Goal: Communication & Community: Answer question/provide support

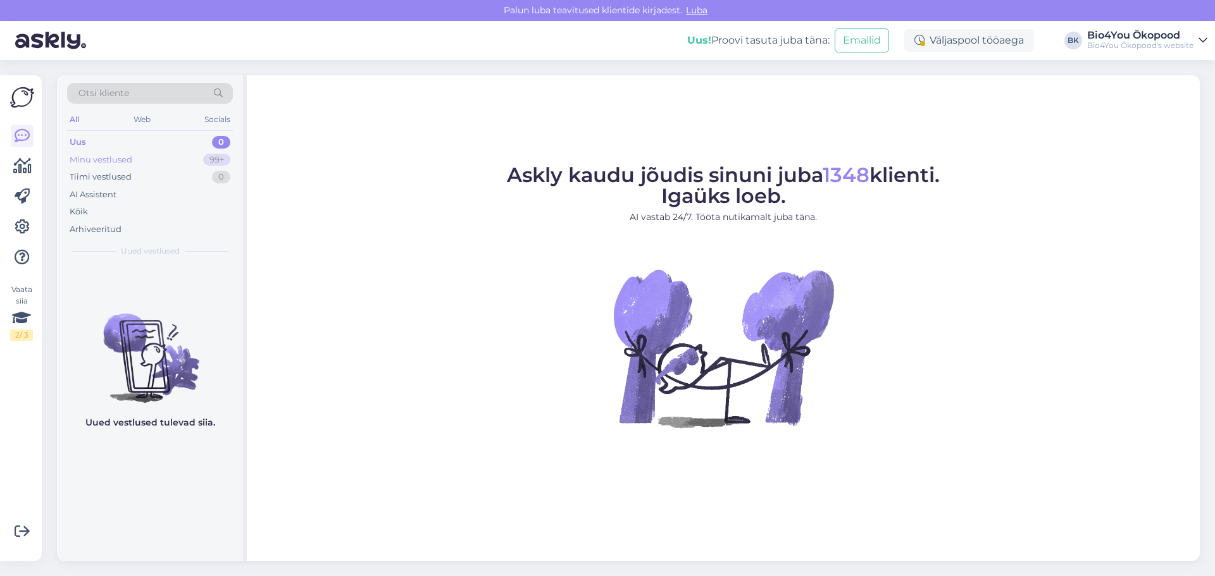
click at [128, 159] on div "Minu vestlused" at bounding box center [101, 160] width 63 height 13
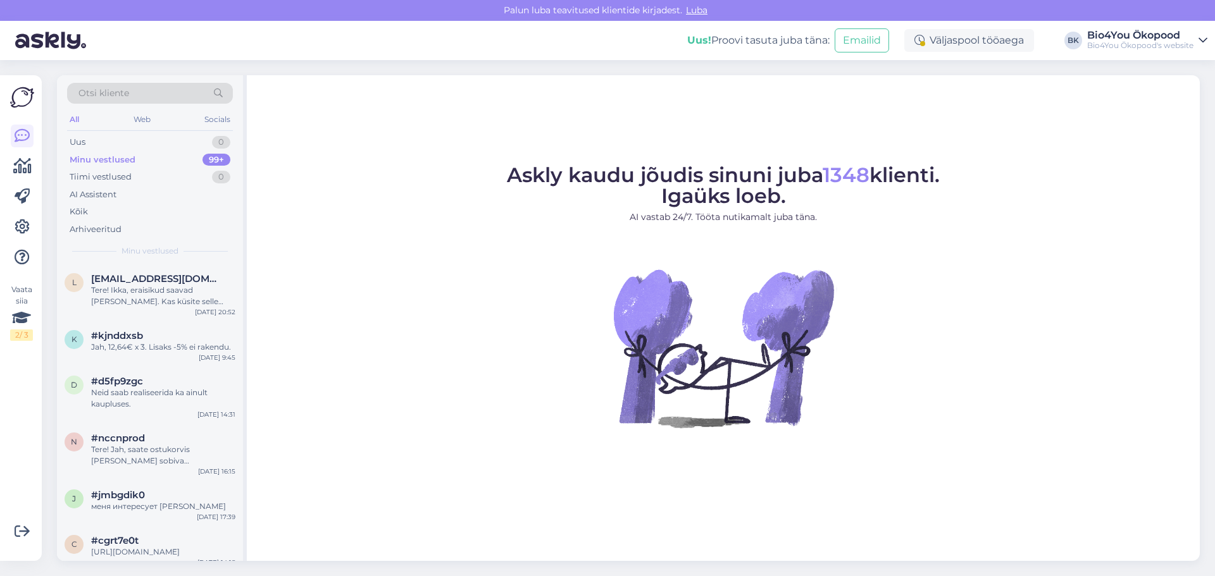
click at [402, 128] on div "Askly kaudu jõudis sinuni juba 1348 klienti. Igaüks loeb. AI vastab 24/7. Tööta…" at bounding box center [723, 318] width 953 height 486
click at [422, 211] on figure "Askly kaudu jõudis sinuni juba 1348 klienti. Igaüks loeb. AI vastab 24/7. Tööta…" at bounding box center [723, 313] width 930 height 297
click at [126, 156] on div "Minu vestlused" at bounding box center [103, 160] width 66 height 13
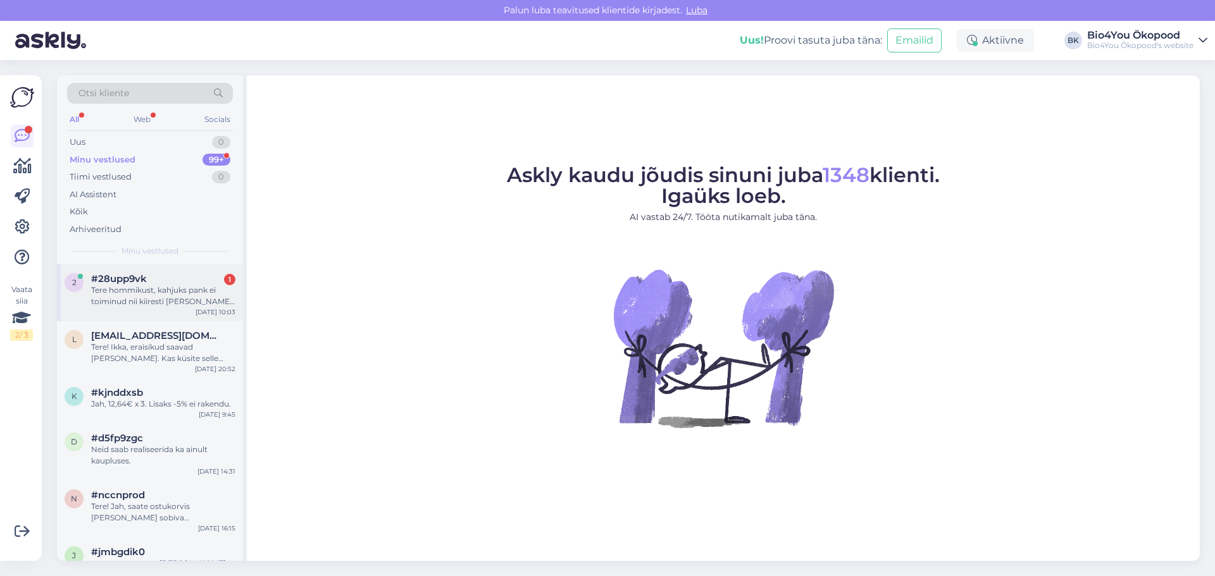
click at [168, 295] on div "Tere hommikust, kahjuks pank ei toiminud nii kiiresti [PERSON_NAME] enne teile …" at bounding box center [163, 296] width 144 height 23
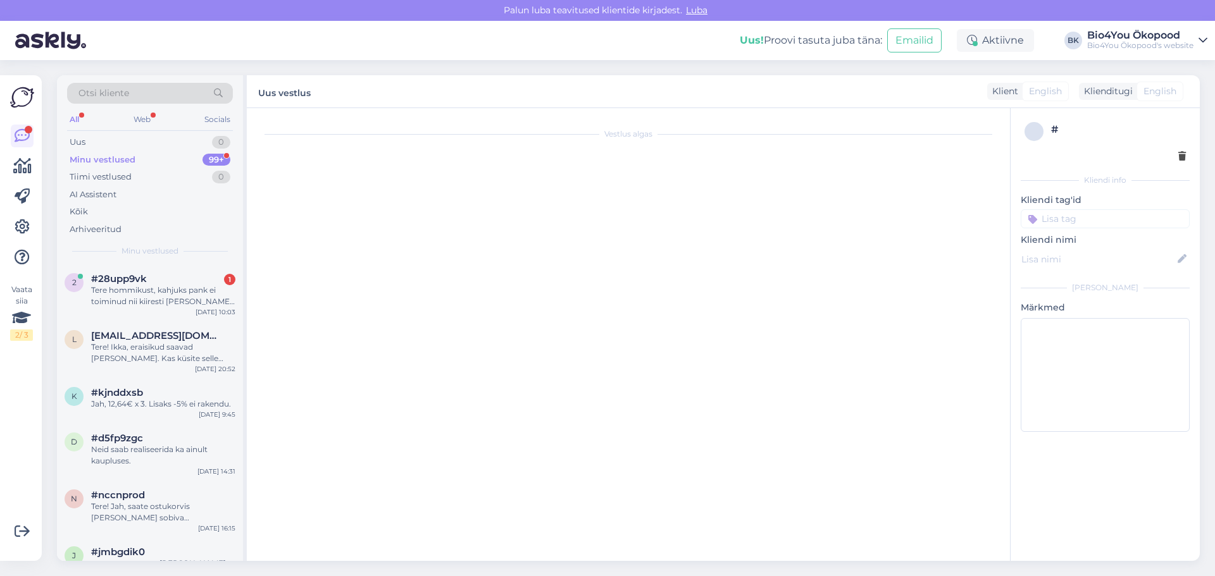
scroll to position [3408, 0]
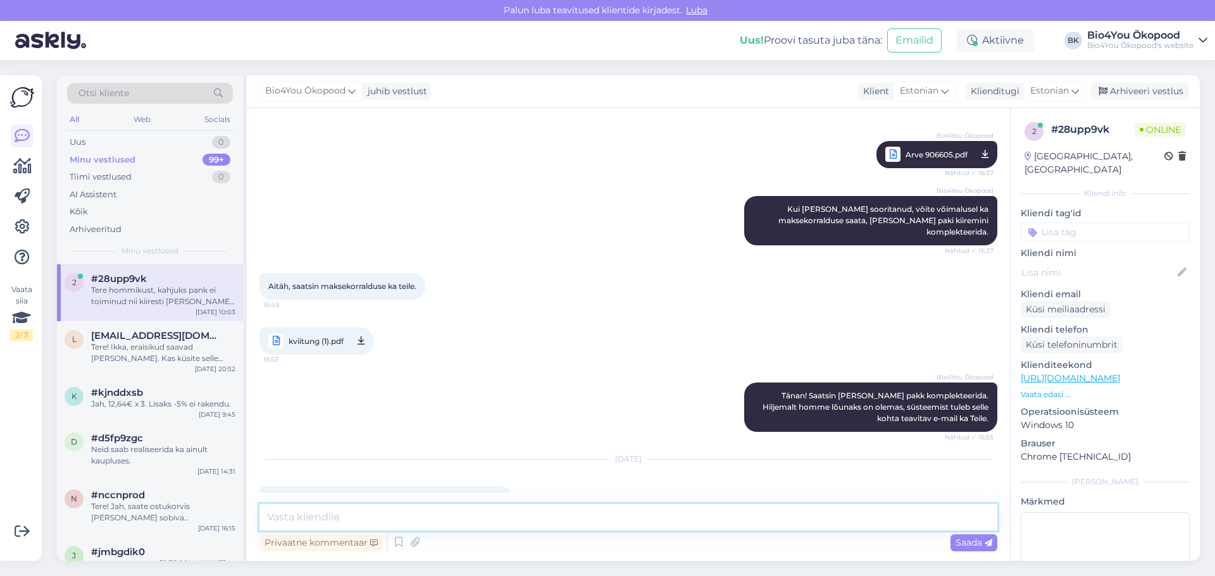
click at [362, 506] on textarea at bounding box center [628, 517] width 738 height 27
type textarea "Tere!"
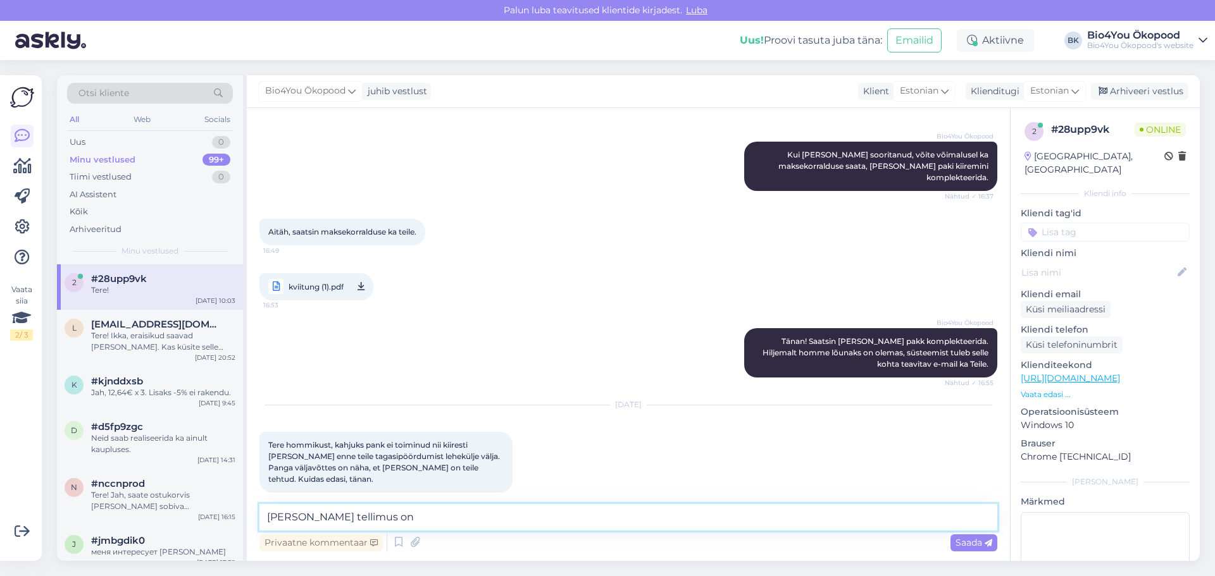
type textarea "[PERSON_NAME] tellimus on?"
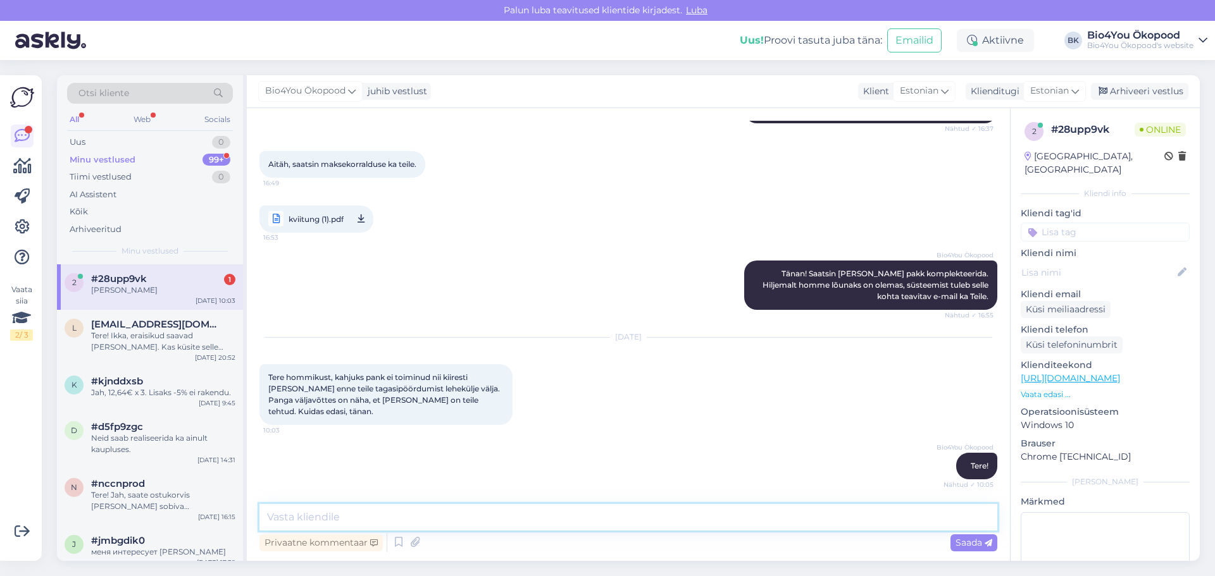
scroll to position [3571, 0]
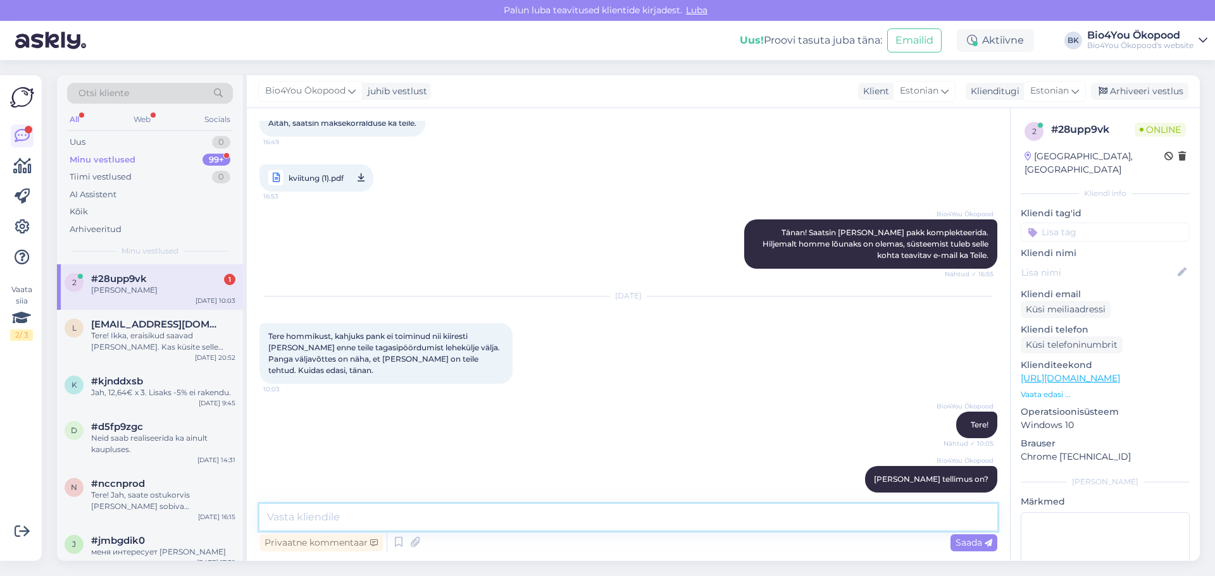
click at [335, 514] on textarea at bounding box center [628, 517] width 738 height 27
type textarea "Oleme tellimuse [PERSON_NAME] ilusti kätte saanud."
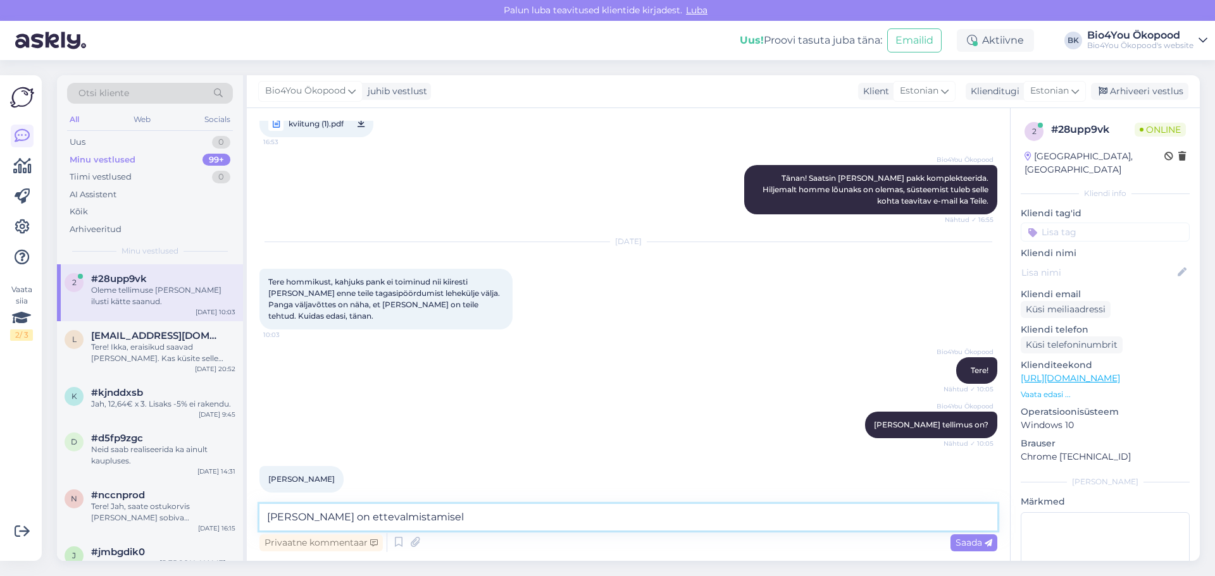
type textarea "[PERSON_NAME] on ettevalmistamisel."
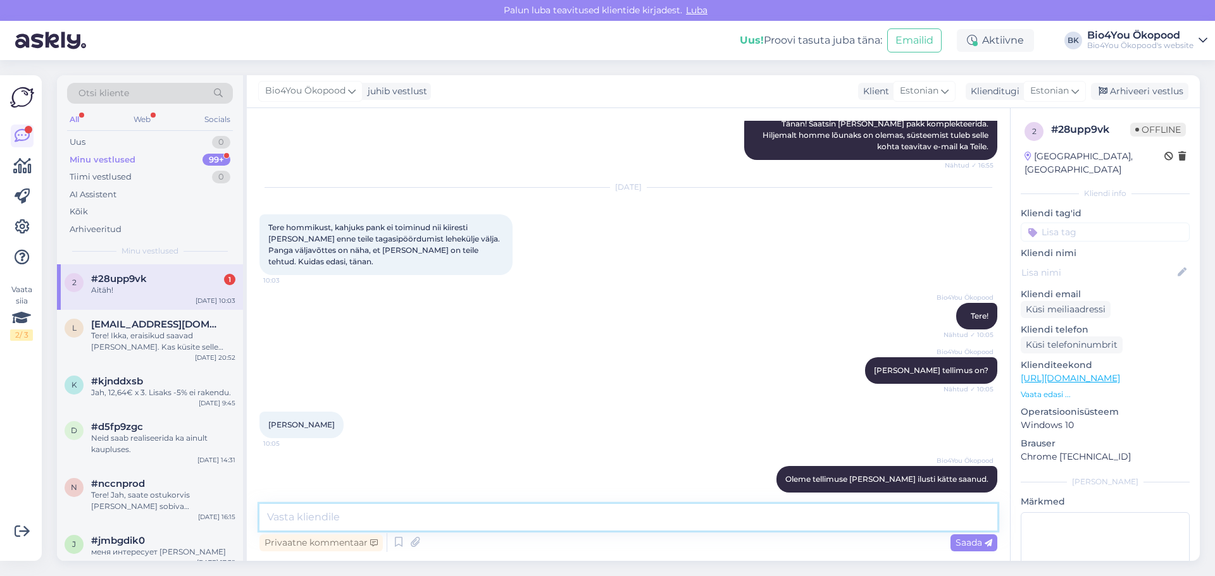
scroll to position [3734, 0]
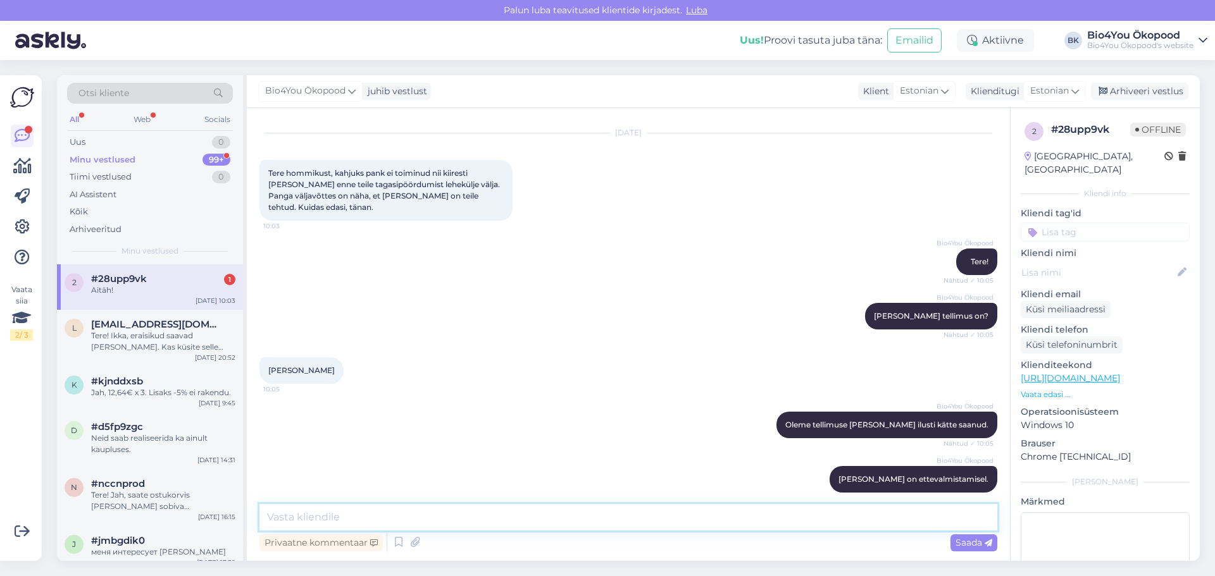
click at [416, 526] on textarea at bounding box center [628, 517] width 738 height 27
click at [278, 518] on textarea "Ilisat päeva!" at bounding box center [628, 517] width 738 height 27
click at [276, 519] on textarea "Ilisat päeva!" at bounding box center [628, 517] width 738 height 27
type textarea "Ilusat päeva!"
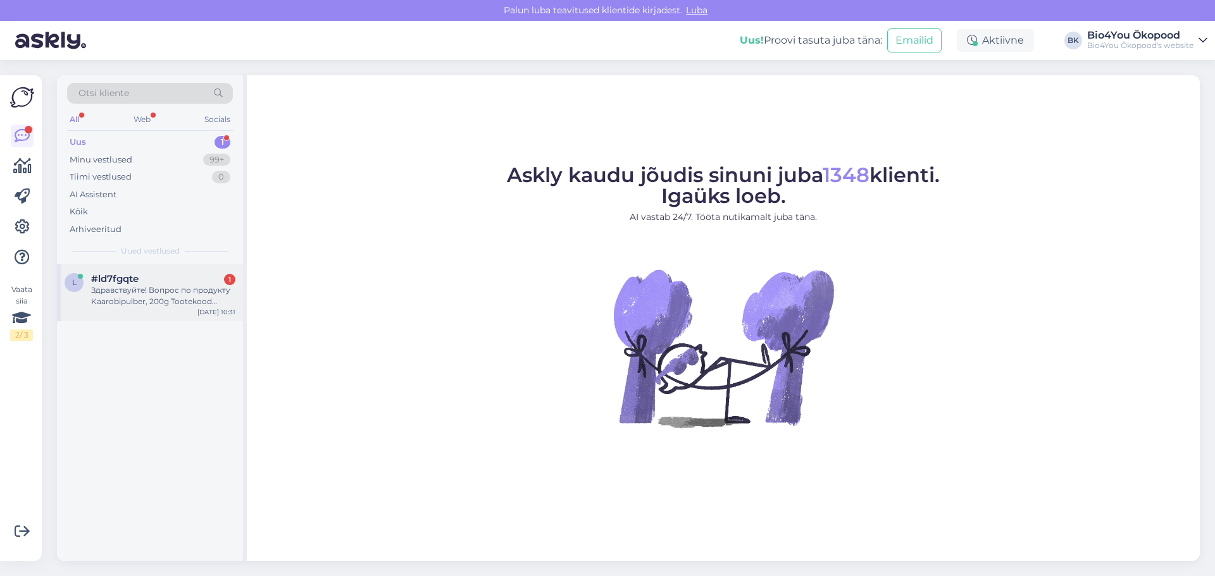
click at [180, 290] on div "Здравствуйте! Вопрос по продукту Kaarobipulber, 200g Tootekood SMA7512" at bounding box center [163, 296] width 144 height 23
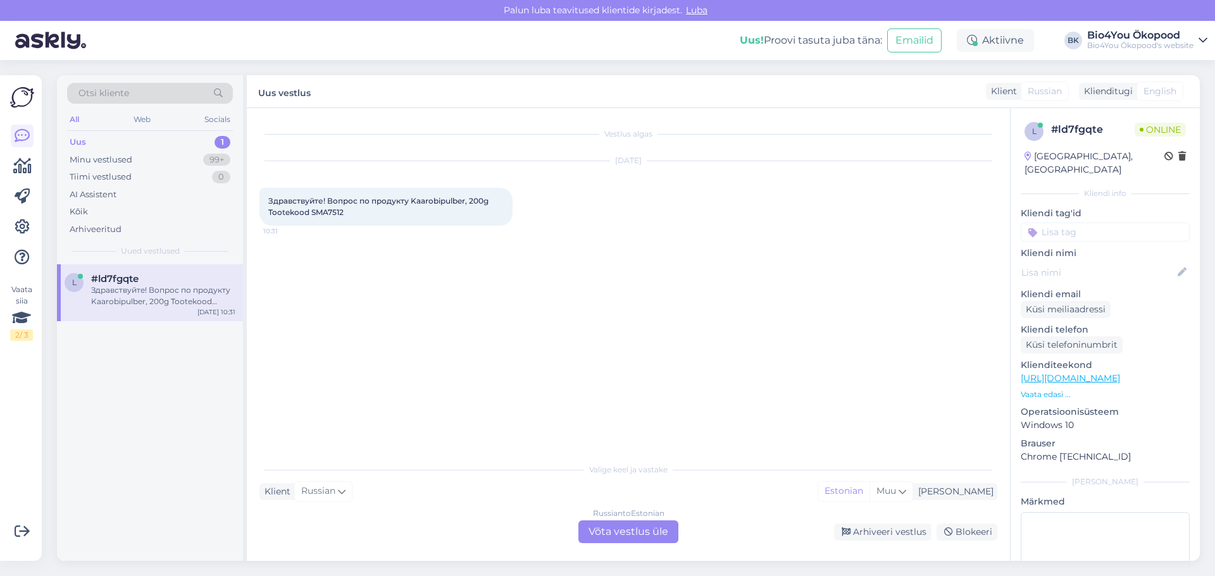
click at [650, 530] on div "Russian to Estonian Võta vestlus üle" at bounding box center [628, 532] width 100 height 23
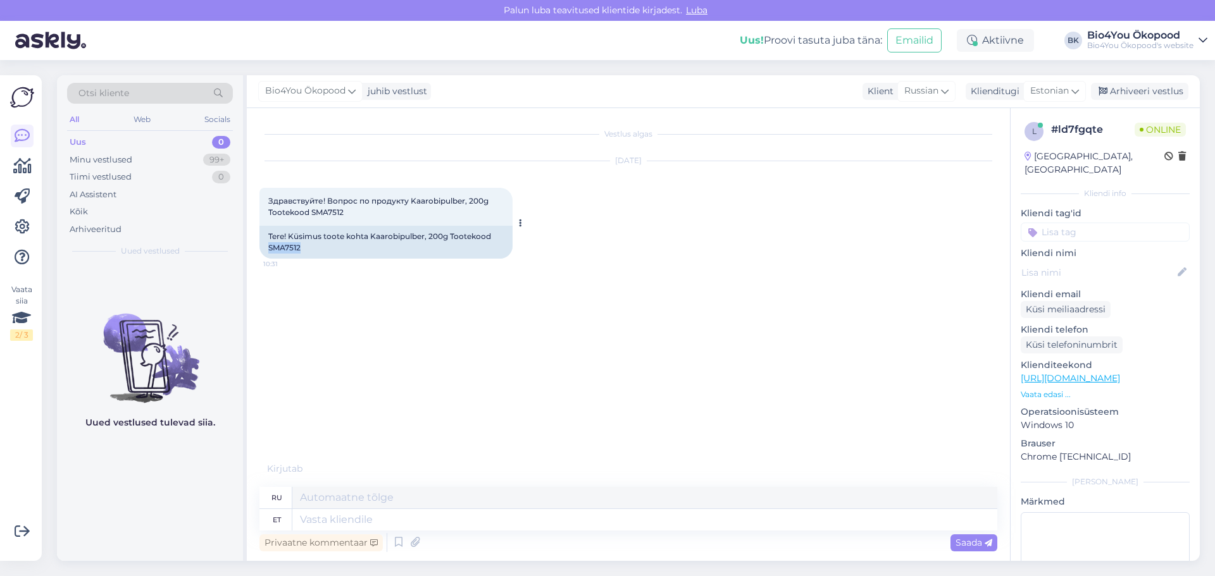
drag, startPoint x: 304, startPoint y: 244, endPoint x: 269, endPoint y: 247, distance: 34.9
click at [269, 247] on div "Tere! Küsimus toote kohta Kaarobipulber, 200g Tootekood SMA7512" at bounding box center [385, 242] width 253 height 33
click at [382, 525] on textarea at bounding box center [644, 520] width 705 height 22
type textarea "Tere!"
type textarea "Привет!"
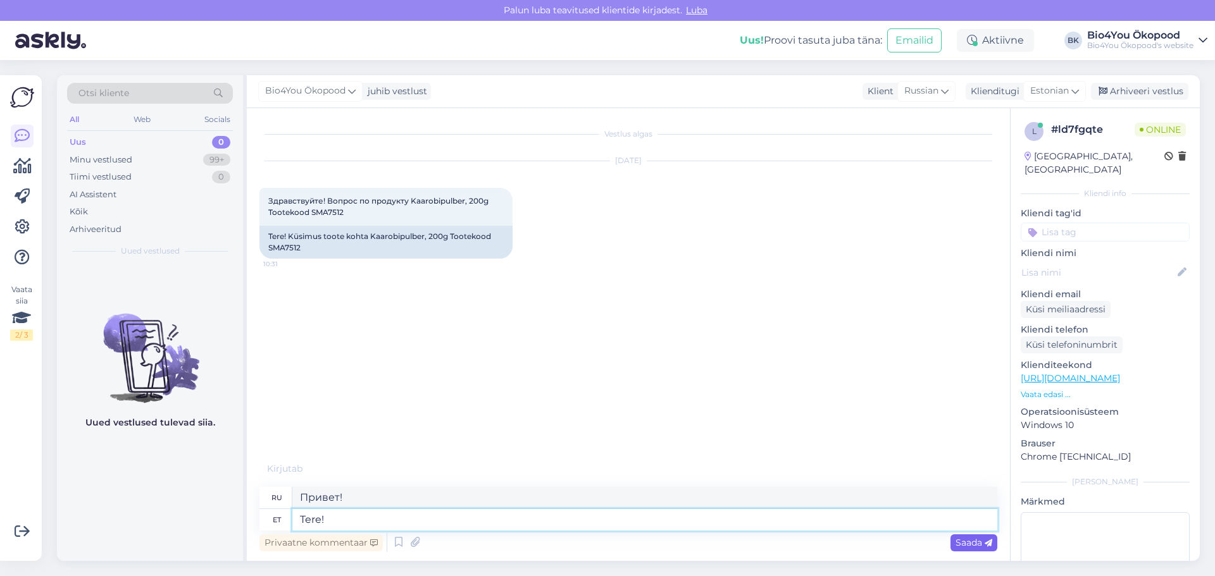
type textarea "Tere!"
click at [978, 544] on span "Saada" at bounding box center [974, 542] width 37 height 11
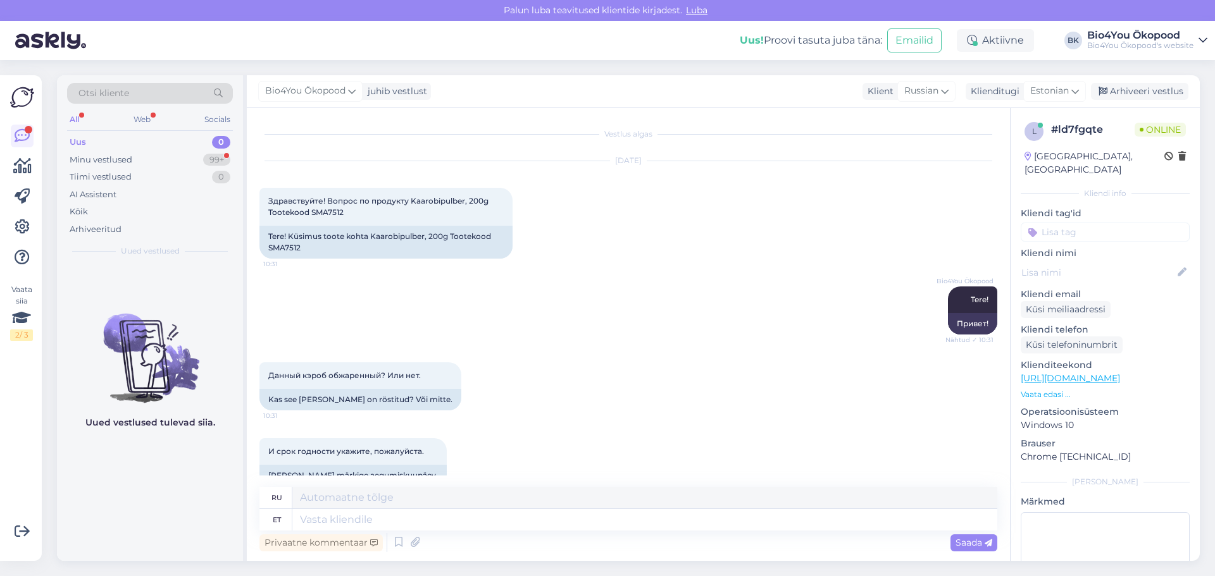
scroll to position [25, 0]
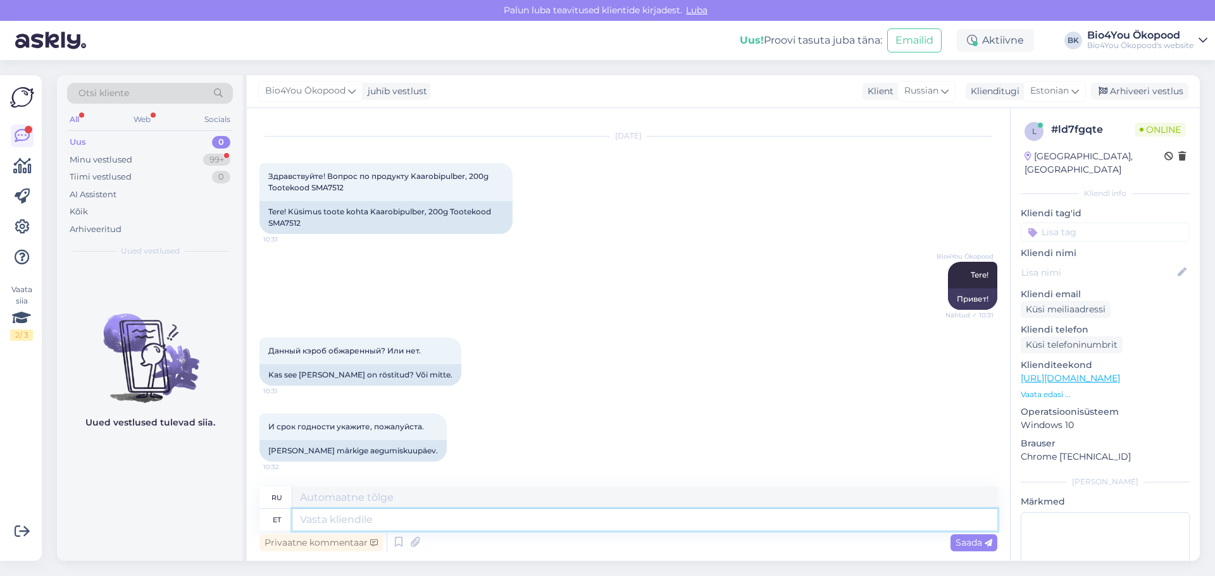
click at [447, 522] on textarea at bounding box center [644, 520] width 705 height 22
drag, startPoint x: 344, startPoint y: 187, endPoint x: 313, endPoint y: 190, distance: 31.2
click at [313, 190] on div "Здравствуйте! Вопрос по продукту Kaarobipulber, 200g Tootekood SMA7512 10:31" at bounding box center [385, 182] width 253 height 38
copy span "SMA7512"
click at [358, 515] on textarea at bounding box center [644, 520] width 705 height 22
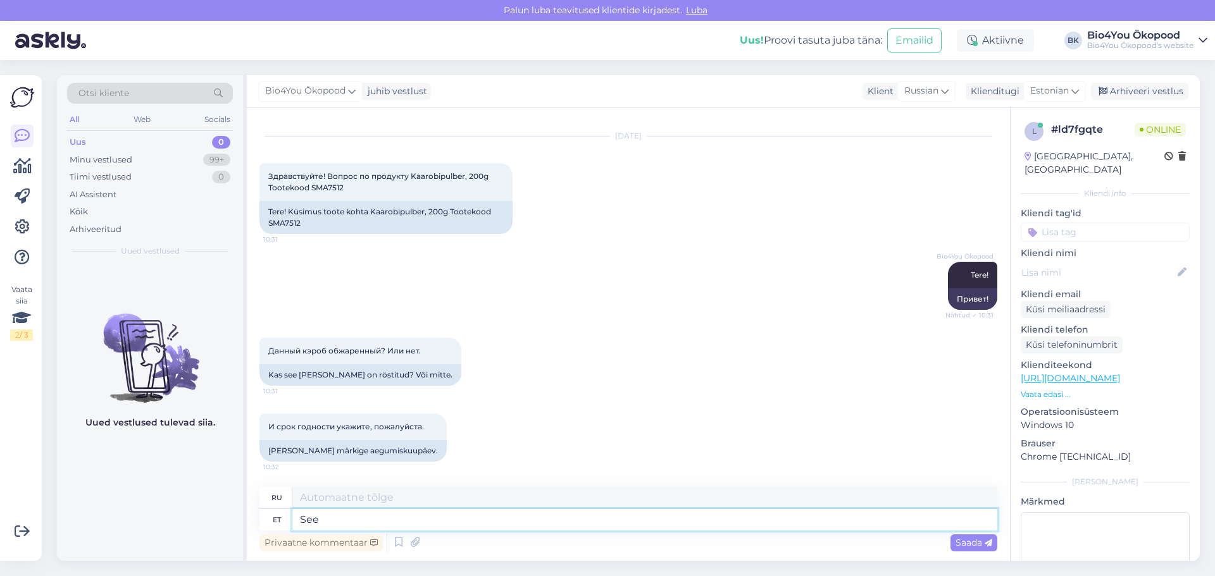
type textarea "See o"
type textarea "Этот"
type textarea "See on"
type textarea "Это"
type textarea "See on hetkel me"
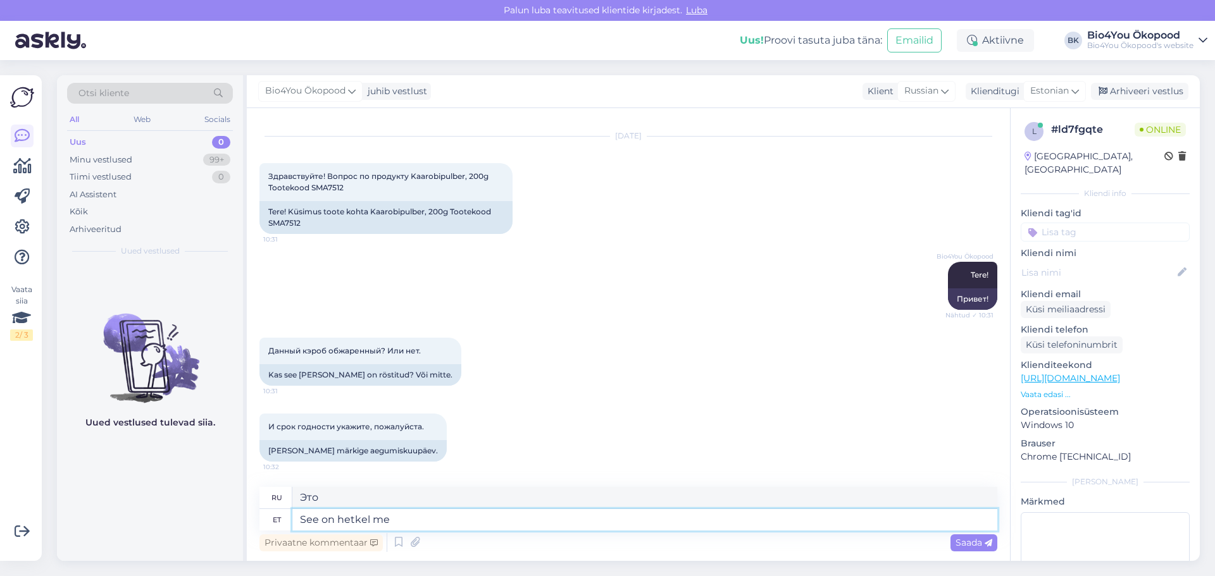
type textarea "Это в данный момент"
type textarea "See on hetkel meiel"
type textarea "В настоящее время это наше."
type textarea "See on hetkel meie"
type textarea "На данный момент это наше."
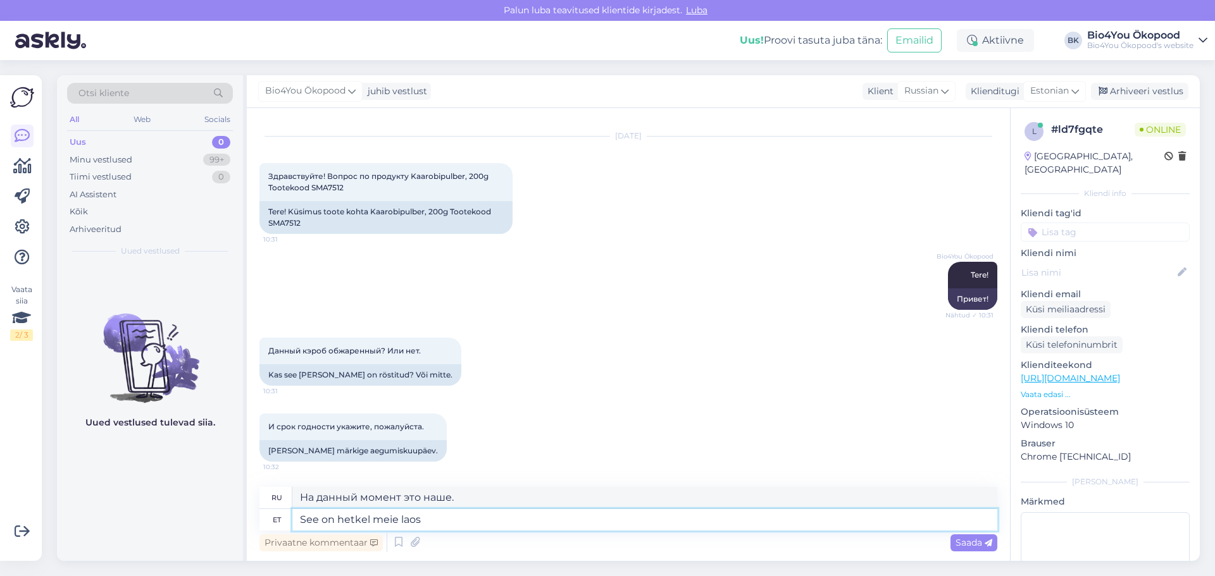
type textarea "See on hetkel meie laost"
type textarea "В настоящее время этот товар отсутствует на складе."
type textarea "See on hetkel meie laost otsas,"
type textarea "В настоящее время этого товара нет в наличии."
type textarea "See on hetkel meie laost otsas, pean po"
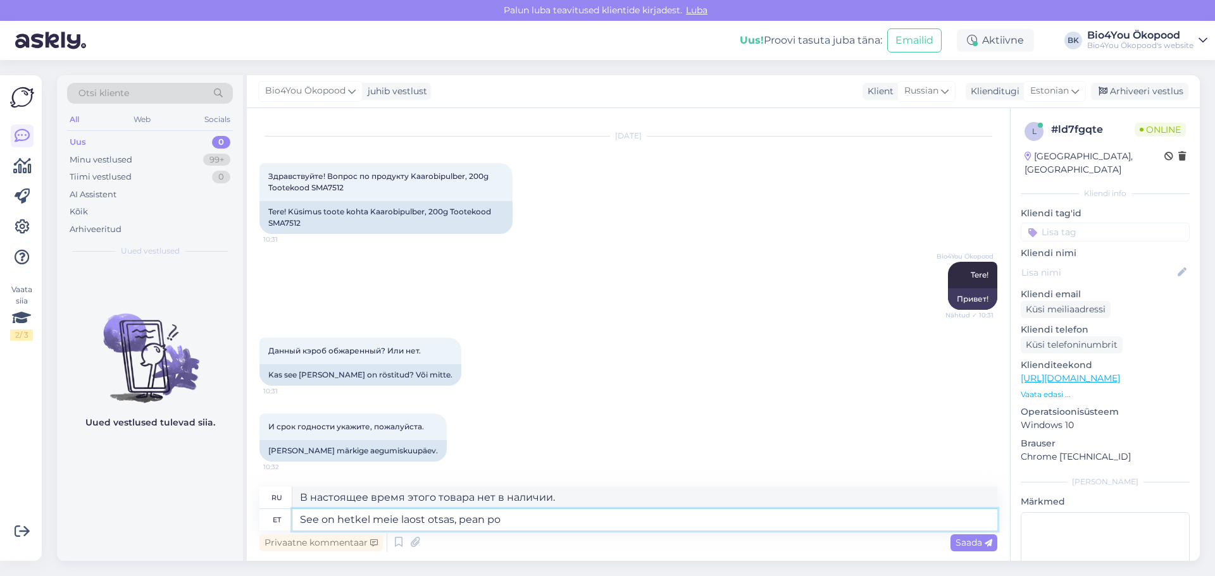
type textarea "В настоящее время этого нет в наличии, мне нужно"
type textarea "See on hetkel meie laost otsas, pean post"
type textarea "В настоящее время этого нет в наличии, мне нужно это опубликовать."
type textarea "See on hetkel meie laost otsas, pean post kuupäeva k"
type textarea "В настоящее время этого нет в наличии, мне нужна дата публикации"
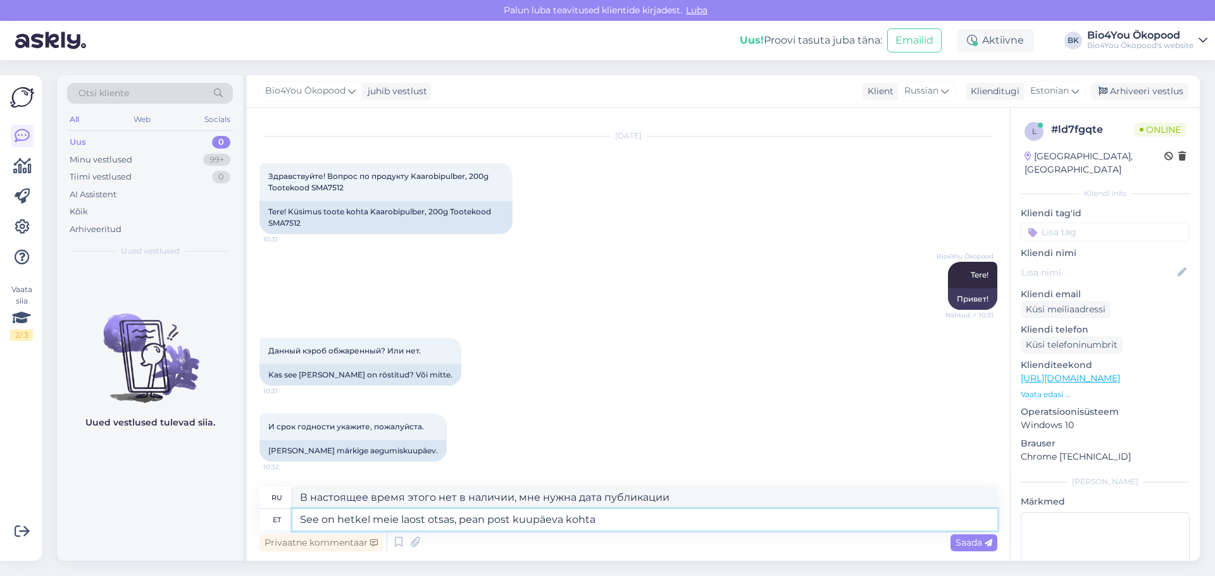
type textarea "See on hetkel meie laost otsas, pean post kuupäeva kohta k"
type textarea "В настоящее время этого нет в наличии, мне нужно опубликовать в указанную дату."
type textarea "See on hetkel meie laost otsas, pean post kuupäeva kohta küsima."
type textarea "В настоящее время этого товара нет в наличии, мне нужно узнать дату отправки."
type textarea "See on hetkel meie laost otsas, pean post kuupäeva kohta küsima. Annan"
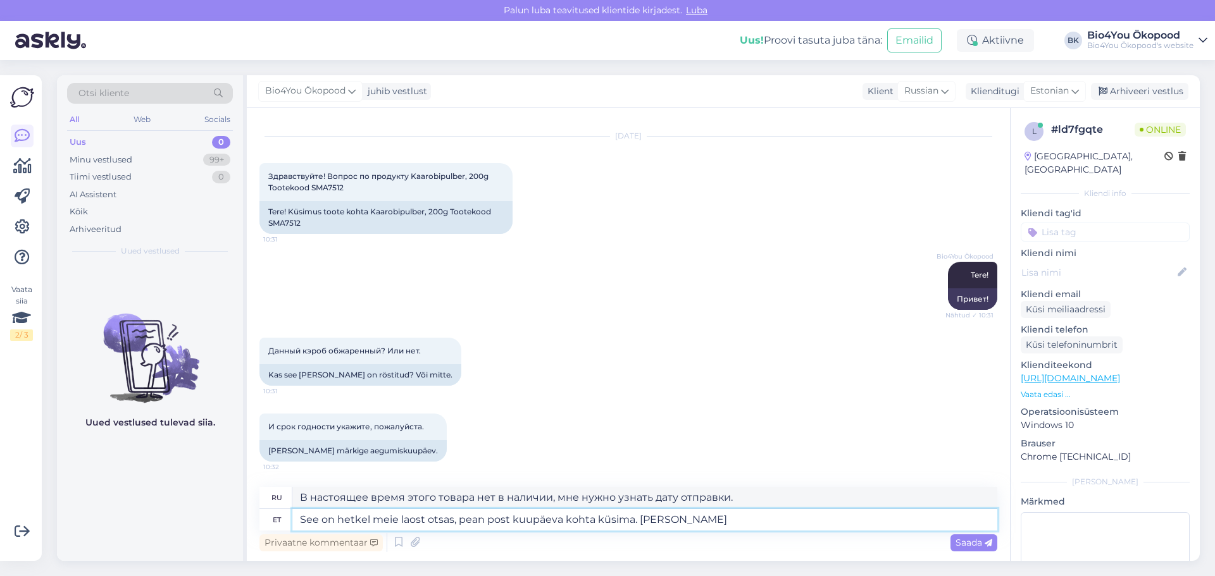
type textarea "В настоящее время этого товара нет в наличии. Мне нужно узнать дату доставки. Я…"
type textarea "See on hetkel meie laost otsas, pean post kuupäeva kohta küsima. Annan 1 t"
type textarea "В настоящее время этого товара нет в наличии. Мне нужно узнать дату доставки. Я…"
type textarea "See on hetkel meie laost otsas, pean post kuupäeva kohta küsima. Annan 1 tunni …"
type textarea "В данный момент этого товара нет в наличии. Мне нужно узнать дату доставки. Даю…"
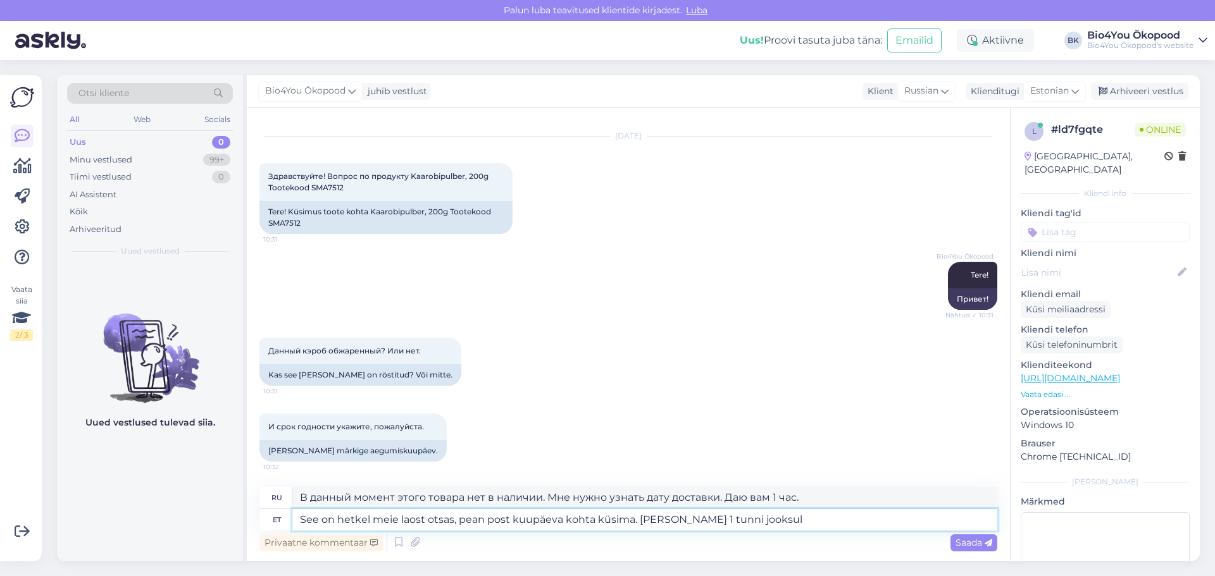
type textarea "See on hetkel meie laost otsas, pean post kuupäeva kohta küsima. Annan 1 tunni …"
type textarea "В данный момент этого товара нет в наличии. Мне нужно узнать дату доставки. Я с…"
type textarea "See on hetkel meie laost otsas, pean post kuupäeva kohta küsima. Annan 1 tunni …"
type textarea "В настоящее время этого товара нет в наличии, мне нужно узнать дату отправки. Я…"
type textarea "See on hetkel meie laost otsas, pean post kuupäeva kohta küsima. Annan 1 tunni …"
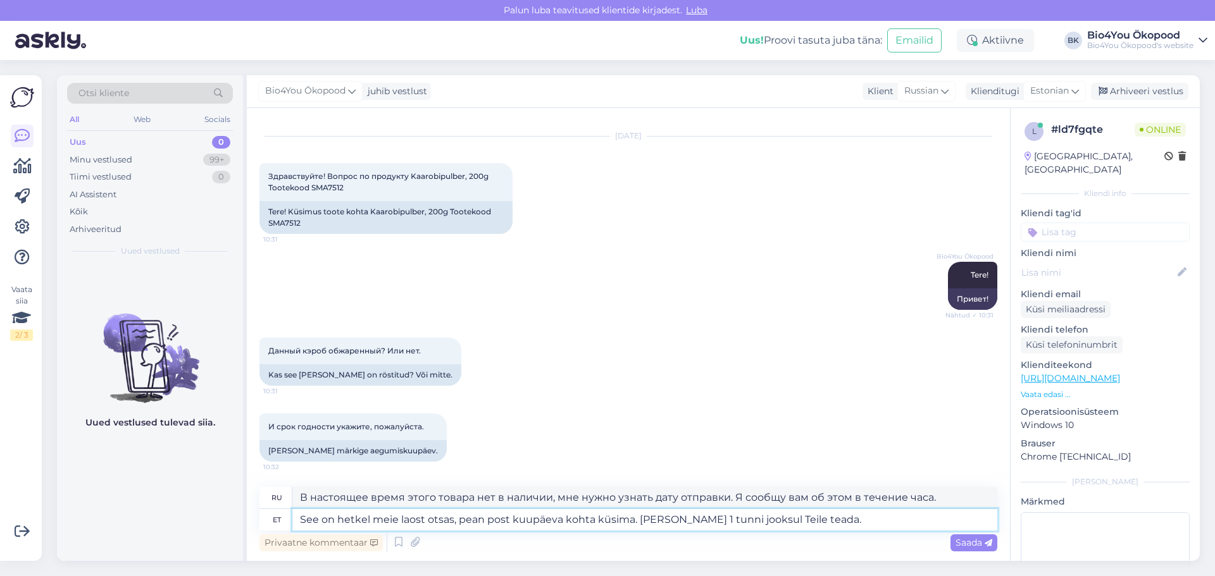
type textarea "В настоящее время этого товара нет в наличии. Мне нужно узнать дату доставки. Я…"
drag, startPoint x: 883, startPoint y: 495, endPoint x: 224, endPoint y: 483, distance: 658.9
click at [224, 483] on div "Otsi kliente All Web Socials Uus 0 Minu vestlused 99+ Tiimi vestlused 0 AI Assi…" at bounding box center [628, 318] width 1143 height 486
click at [455, 518] on textarea "See on hetkel meie laost otsas, pean post kuupäeva kohta küsima. Annan 1 tunni …" at bounding box center [644, 520] width 705 height 22
type textarea "See on hetkel meie laost otsas. pean post kuupäeva kohta küsima. Annan 1 tunni …"
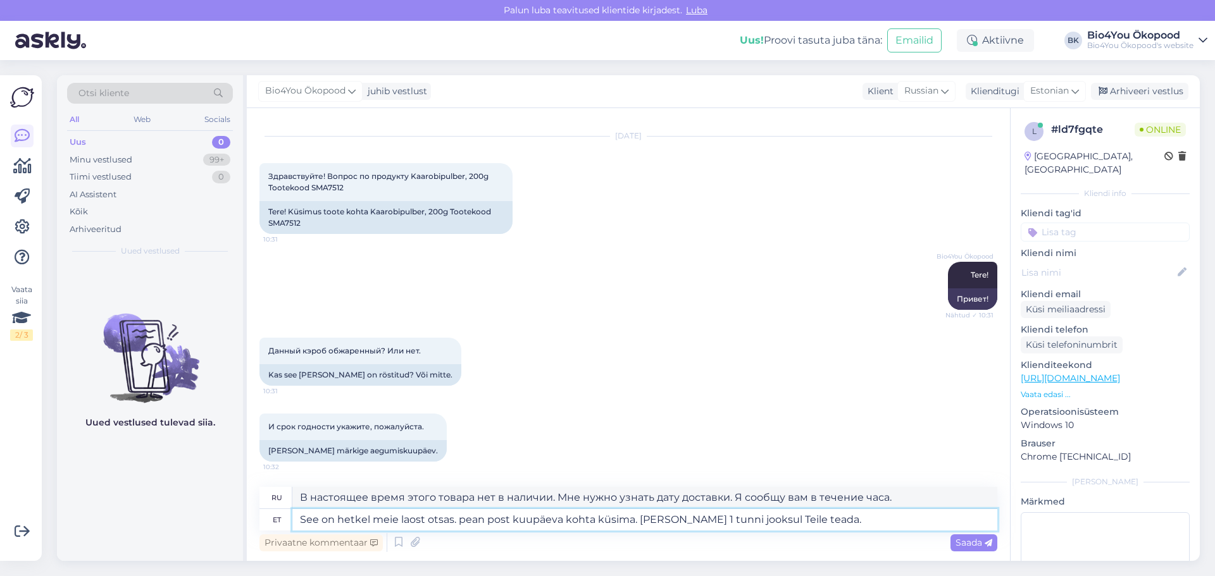
type textarea "В настоящее время этого товара нет в наличии. Мне нужно узнать дату отправки. Я…"
click at [464, 516] on textarea "See on hetkel meie laost otsas. pean post kuupäeva kohta küsima. Annan 1 tunni …" at bounding box center [644, 520] width 705 height 22
drag, startPoint x: 511, startPoint y: 520, endPoint x: 486, endPoint y: 527, distance: 25.8
click at [487, 530] on textarea "See on hetkel meie laost otsas. Pean post kuupäeva kohta küsima. Annan 1 tunni …" at bounding box center [644, 520] width 705 height 22
type textarea "See on hetkel meie laost otsas. Pean kuupäeva kohta küsima. Annan 1 tunni jooks…"
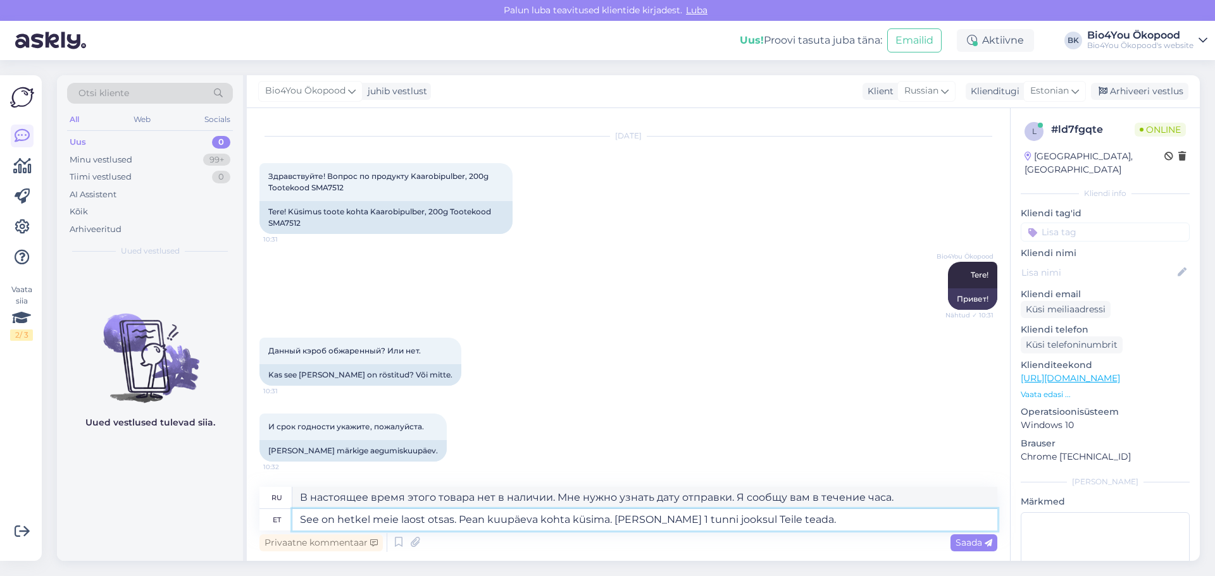
type textarea "В данный момент этого товара нет в наличии. Мне нужно узнать дату. Я сообщу вам…"
drag, startPoint x: 568, startPoint y: 517, endPoint x: 560, endPoint y: 521, distance: 8.5
click at [568, 517] on textarea "See on hetkel meie laost otsas. Pean kuupäeva kohta küsima. Annan 1 tunni jooks…" at bounding box center [644, 520] width 705 height 22
type textarea "See on hetkel meie laost otsas. Pean kuupäeva kohta poest küsima. Annan 1 tunni…"
type textarea "В настоящее время этого товара нет в наличии. Мне нужно будет уточнить дату в м…"
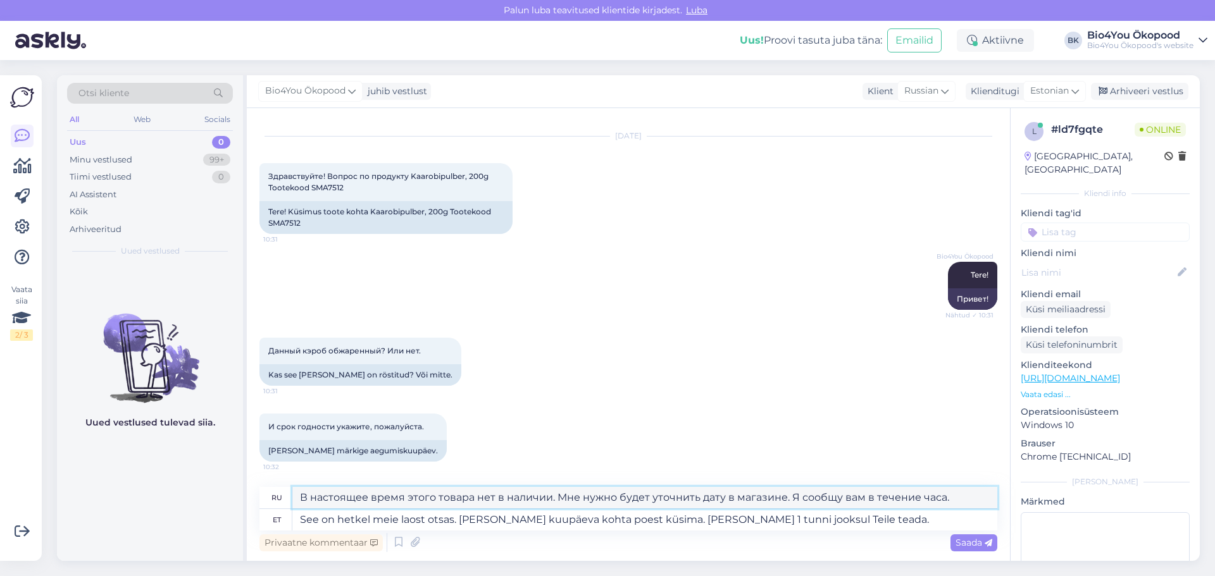
drag, startPoint x: 883, startPoint y: 504, endPoint x: 261, endPoint y: 487, distance: 622.9
click at [261, 487] on div "Vestlus algas Sep 8 2025 Здравствуйте! Вопрос по продукту Kaarobipulber, 200g T…" at bounding box center [628, 334] width 763 height 453
click at [604, 520] on textarea "See on hetkel meie laost otsas. Pean kuupäeva kohta poest küsima. Annan 1 tunni…" at bounding box center [644, 520] width 705 height 22
click at [399, 520] on textarea "See on hetkel meie laost otsas. Pean kuupäeva kohta poest küsima. Annan 1 tunni…" at bounding box center [644, 520] width 705 height 22
type textarea "See on hetkel meie hulgilaost otsas. Pean kuupäeva kohta poest küsima. Annan 1 …"
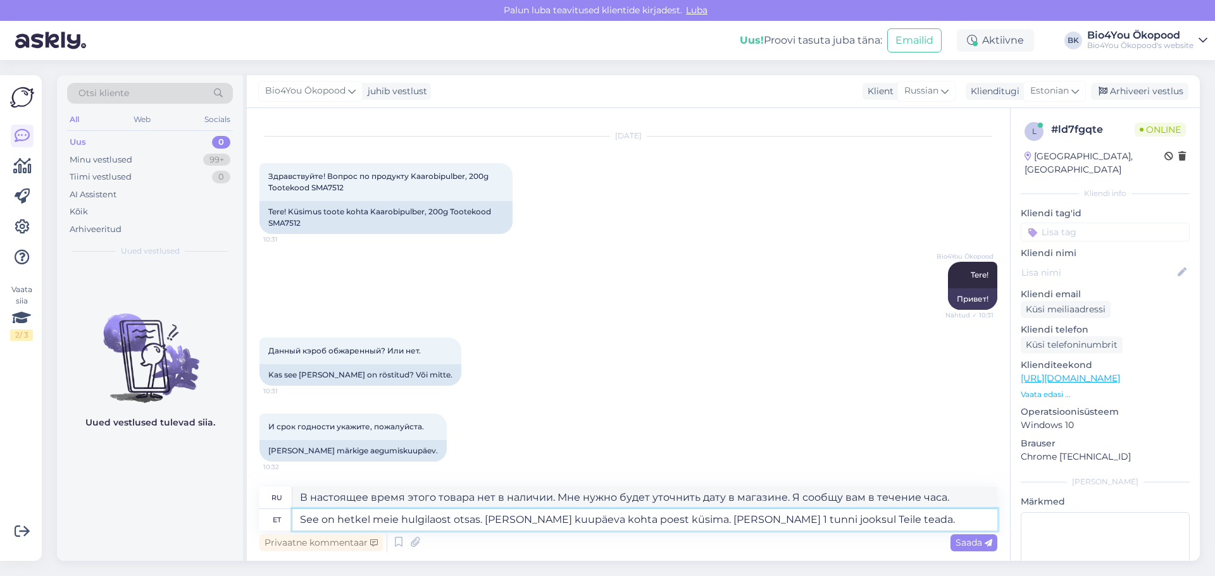
type textarea "В настоящее время этого товара нет в наличии на нашем оптовом складе. Мне нужно…"
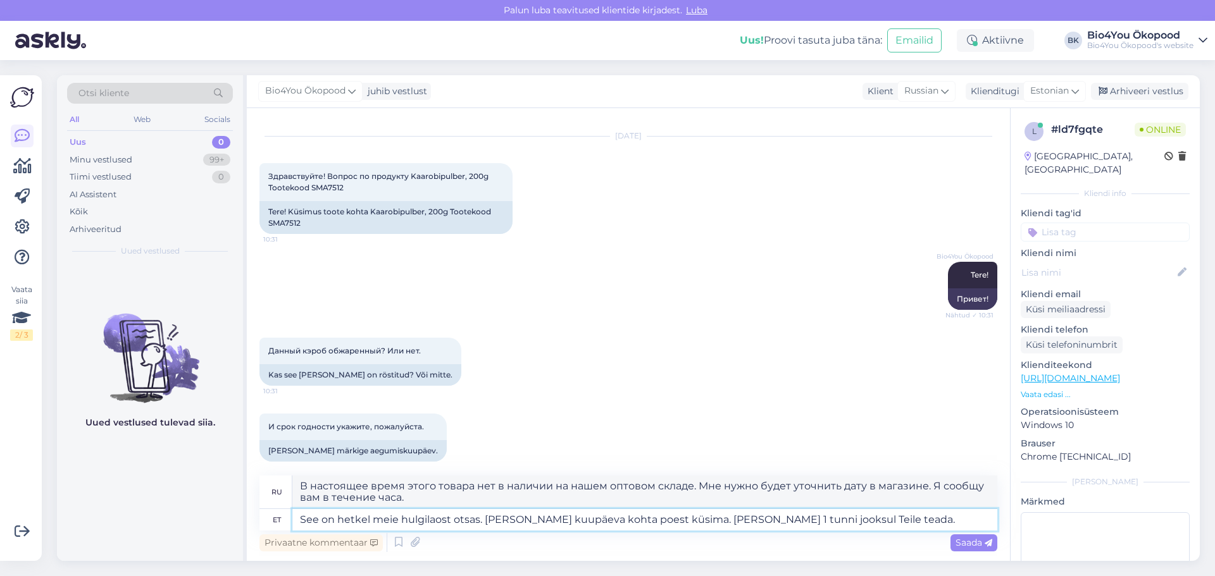
type textarea "See on hetkel meie hulgilaost otsas. Pean kuupäeva kohta poest küsima. Annan 1 …"
drag, startPoint x: 413, startPoint y: 497, endPoint x: 297, endPoint y: 482, distance: 116.3
click at [297, 482] on textarea "В настоящее время этого товара нет в наличии на нашем оптовом складе. Мне нужно…" at bounding box center [644, 492] width 705 height 33
click at [975, 539] on span "Saada" at bounding box center [974, 542] width 37 height 11
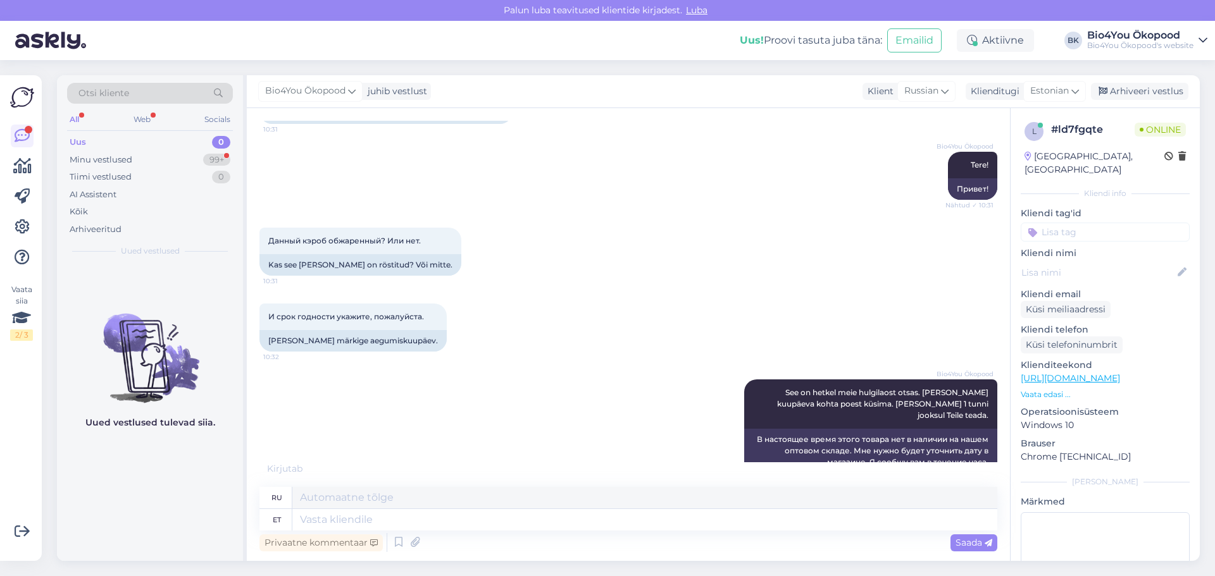
scroll to position [245, 0]
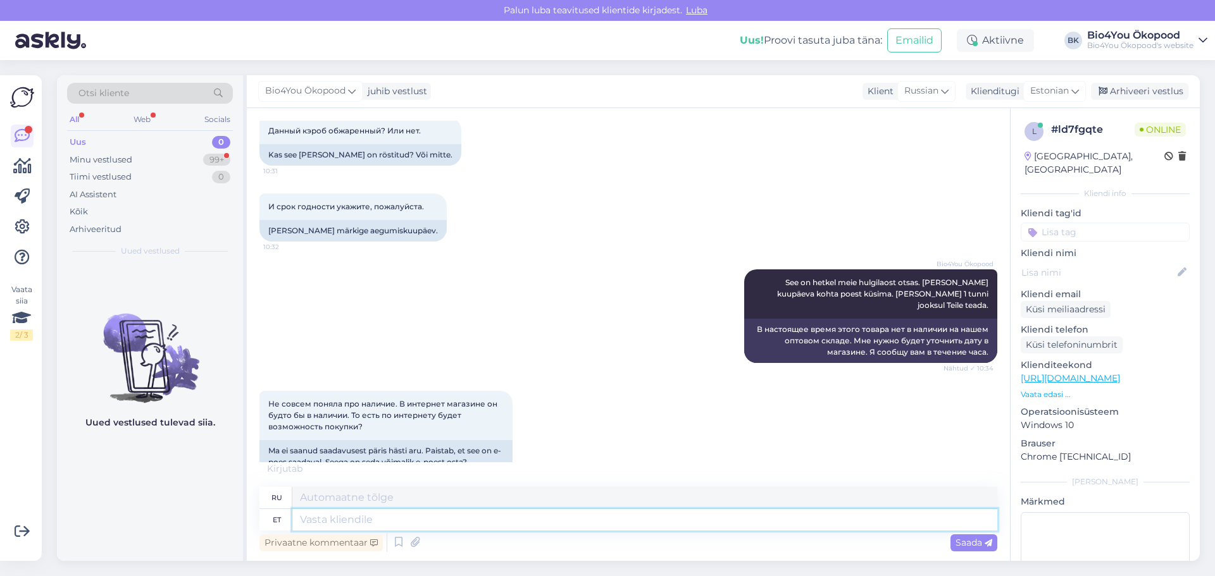
click at [364, 523] on textarea at bounding box center [644, 520] width 705 height 22
type textarea "Jah,"
type textarea "Да,"
type textarea "Jah, on"
type textarea "Да, это."
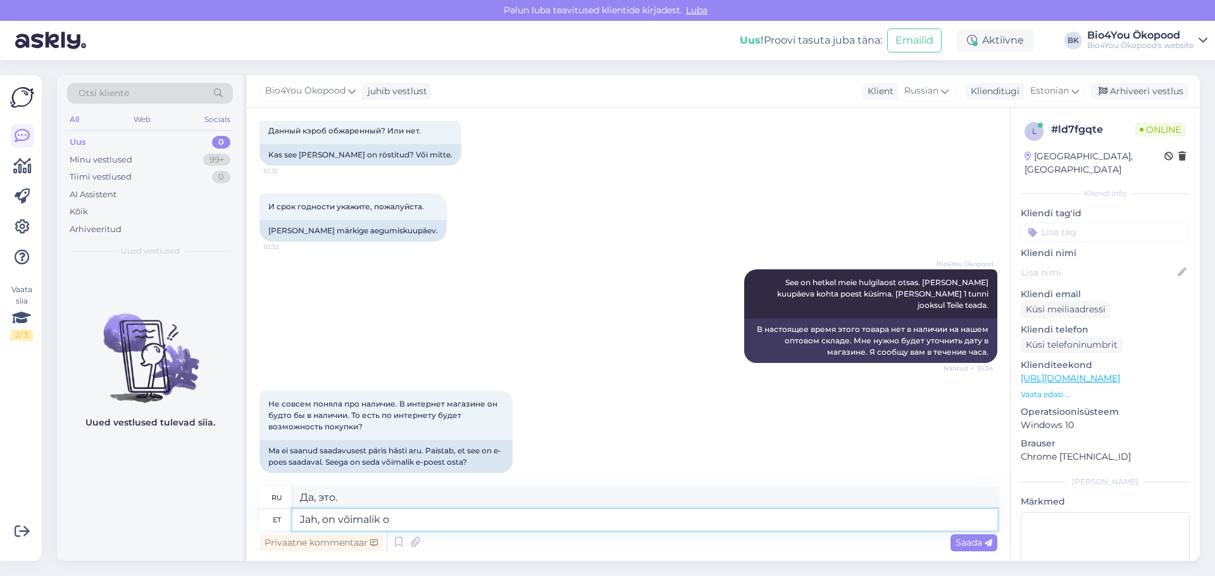
type textarea "Jah, on võimalik os"
type textarea "Да, это возможно."
type textarea "Jah, on võimalik osta, k"
type textarea "Да, можно купить,"
type textarea "Jah, on võimalik osta, kuid ma"
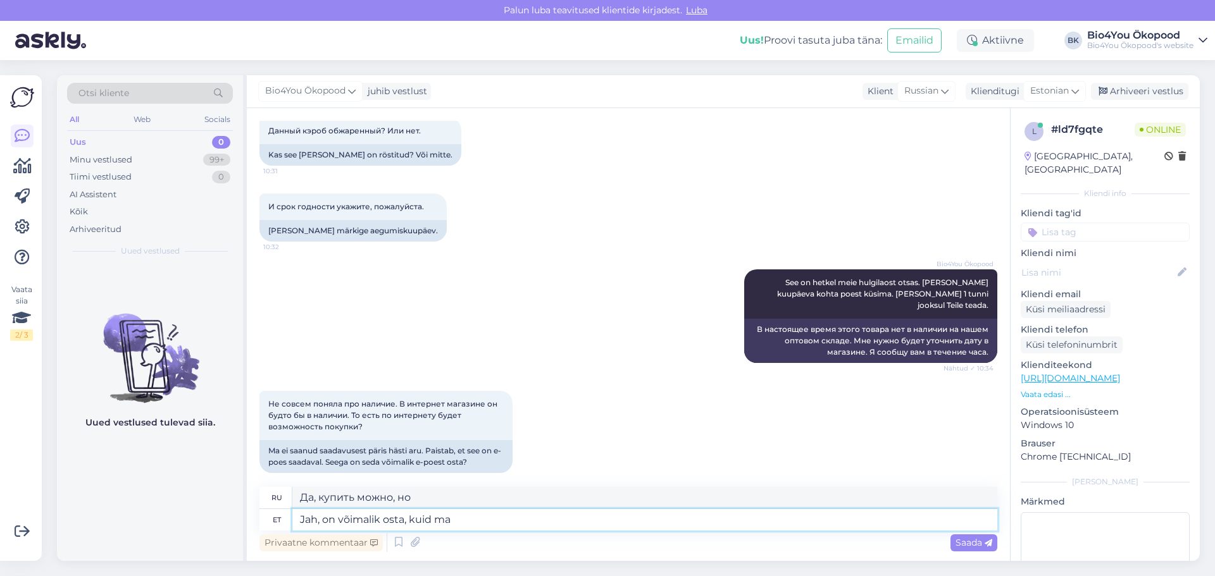
type textarea "Да, можно купить, но я"
type textarea "Jah, on võimalik osta, kuid"
type textarea "Да, купить можно, но"
type textarea "Jah, on võimalik osta,"
type textarea "Да, можно купить,"
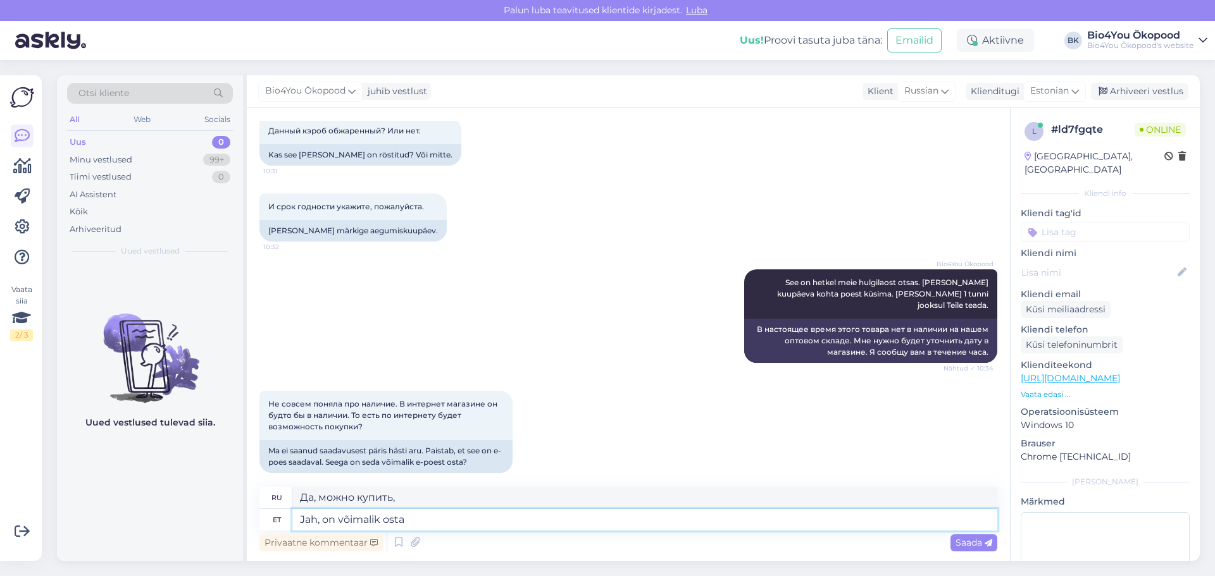
type textarea "Jah, on võimalik osta."
type textarea "Да, купить можно."
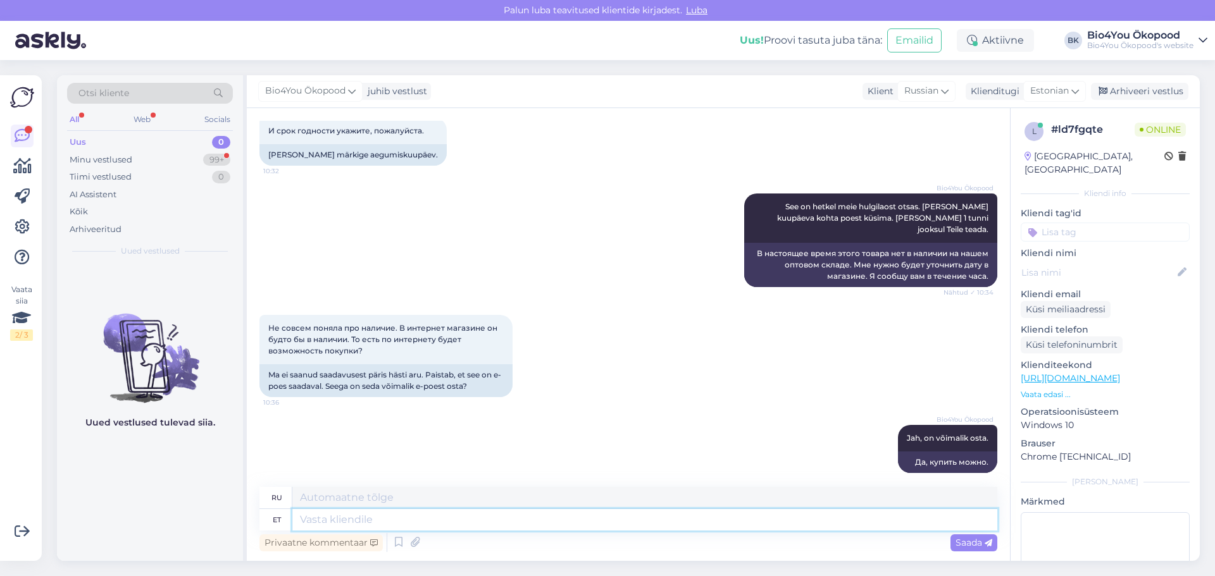
scroll to position [408, 0]
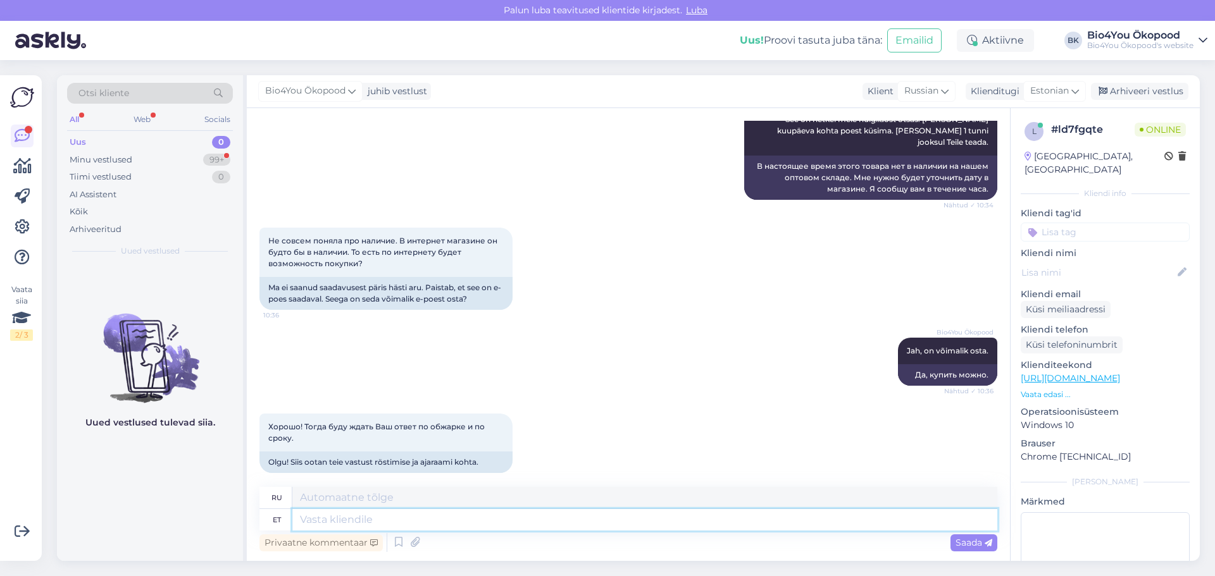
click at [375, 521] on textarea at bounding box center [644, 520] width 705 height 22
click at [146, 161] on div "Minu vestlused 99+" at bounding box center [150, 160] width 166 height 18
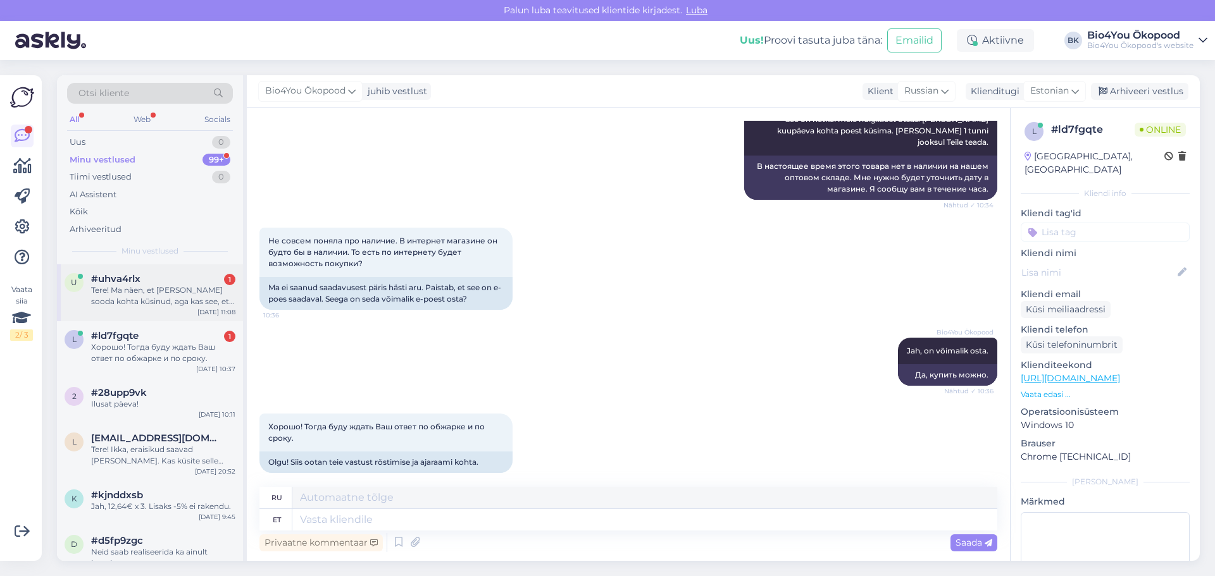
click at [178, 299] on div "Tere! Ma näen, et olen juba sooda kohta küsinud, aga kas see, et sooda on alumi…" at bounding box center [163, 296] width 144 height 23
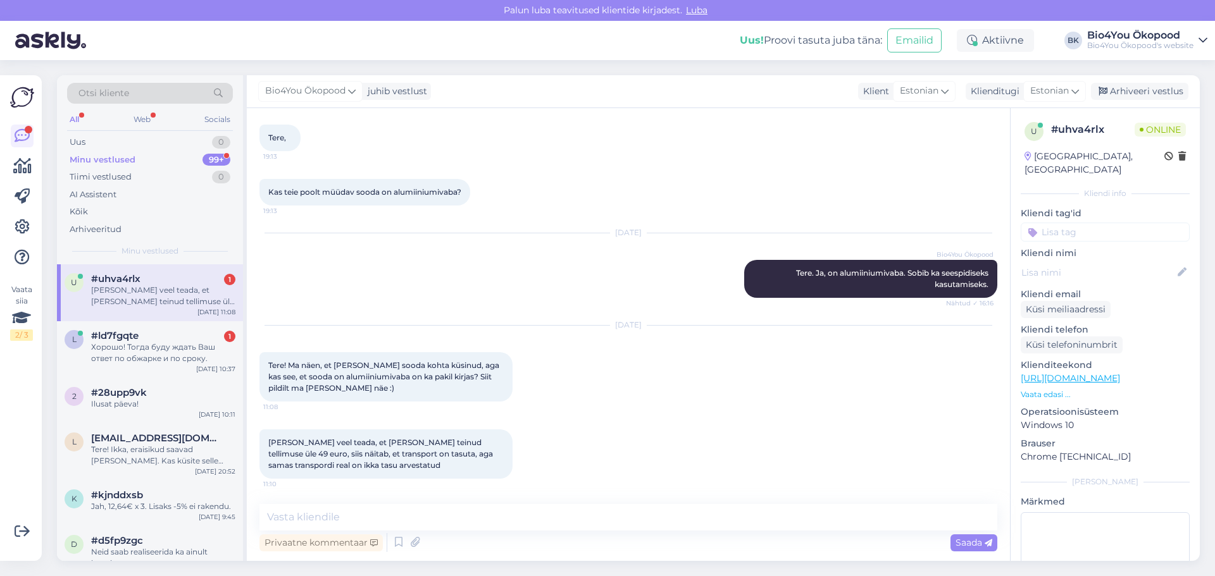
scroll to position [143, 0]
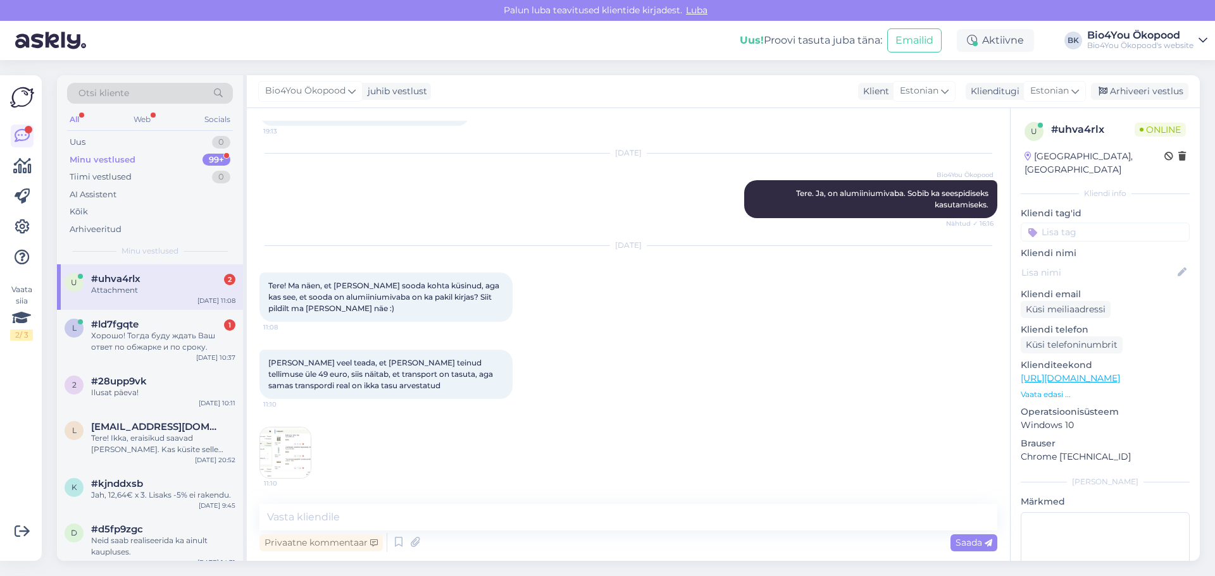
click at [284, 445] on img at bounding box center [285, 453] width 51 height 51
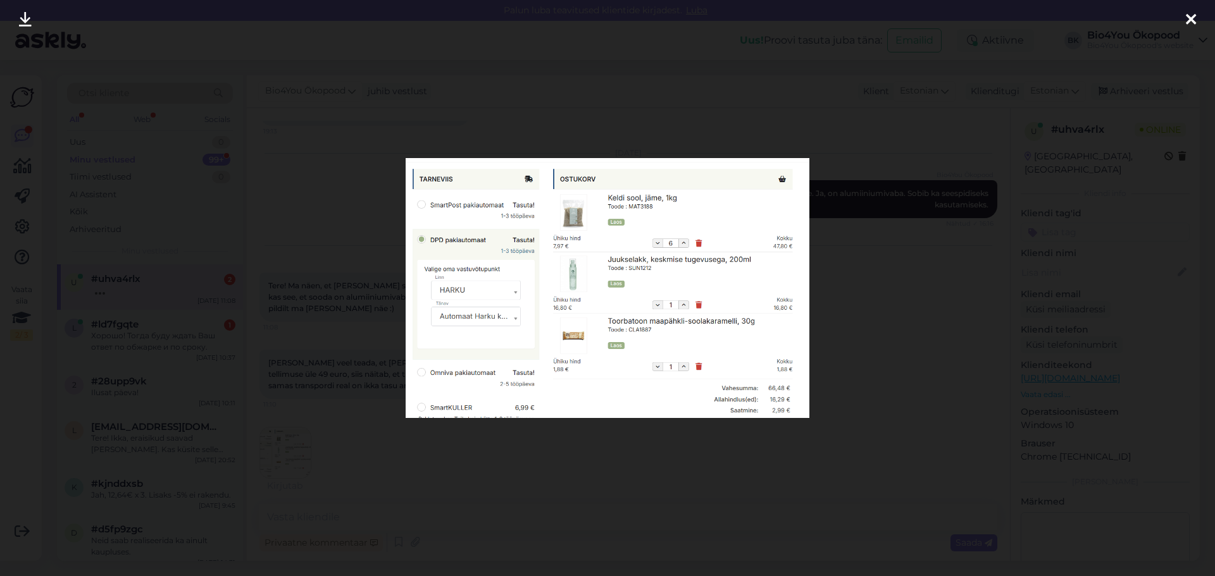
click at [736, 466] on div at bounding box center [607, 288] width 1215 height 576
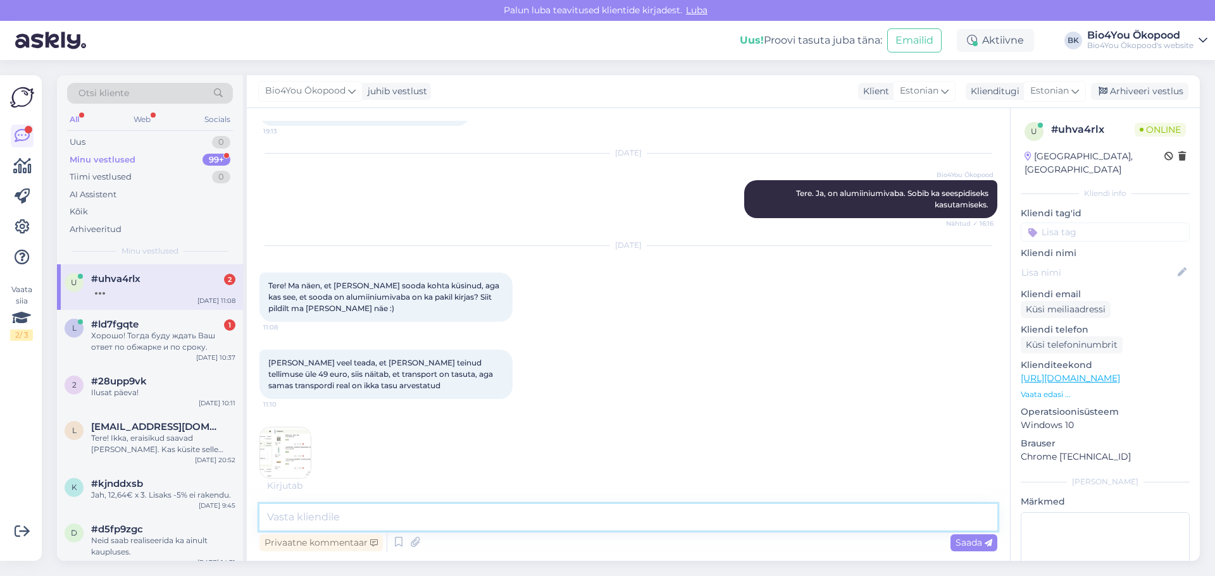
click at [404, 521] on textarea at bounding box center [628, 517] width 738 height 27
type textarea "Tere! Transpordi tasu on maha arvestatud allahindlste real."
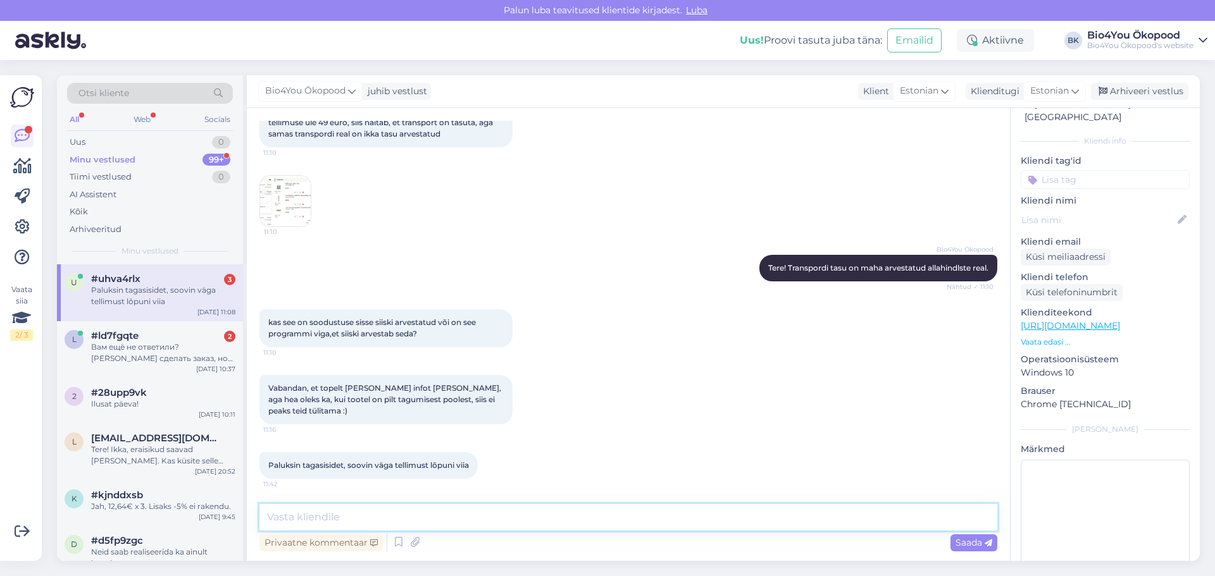
scroll to position [0, 0]
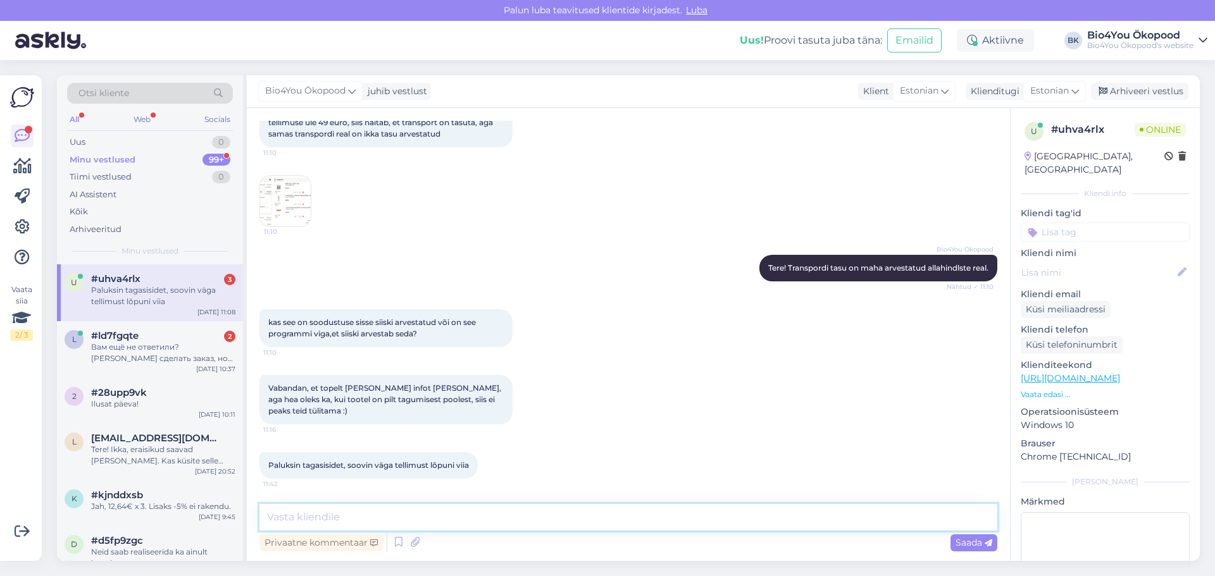
click at [337, 516] on textarea at bounding box center [628, 517] width 738 height 27
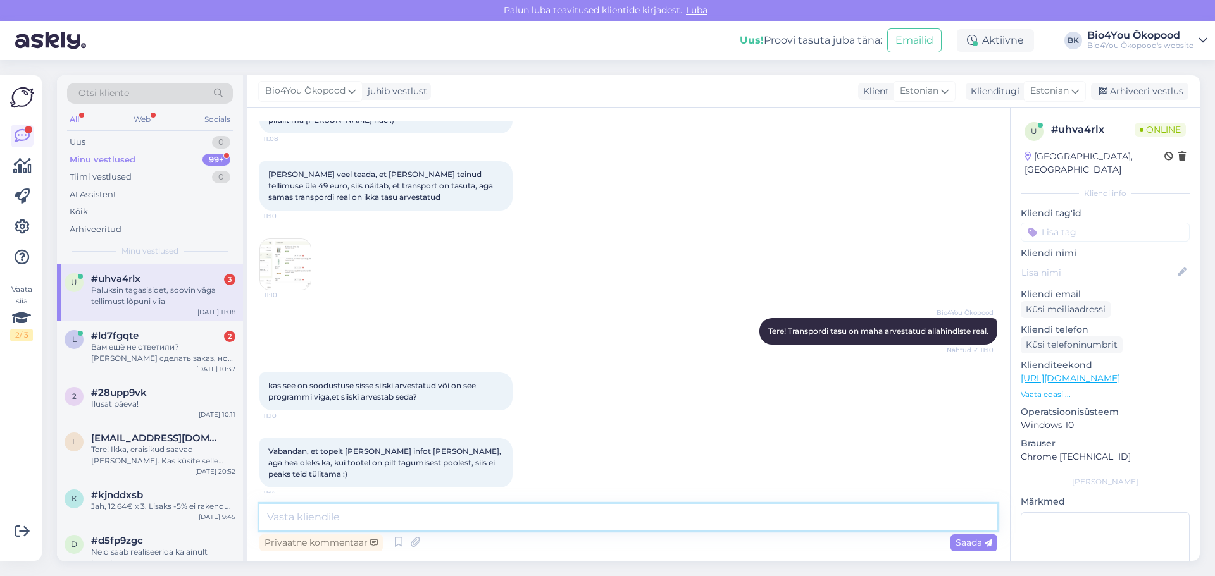
click at [433, 513] on textarea at bounding box center [628, 517] width 738 height 27
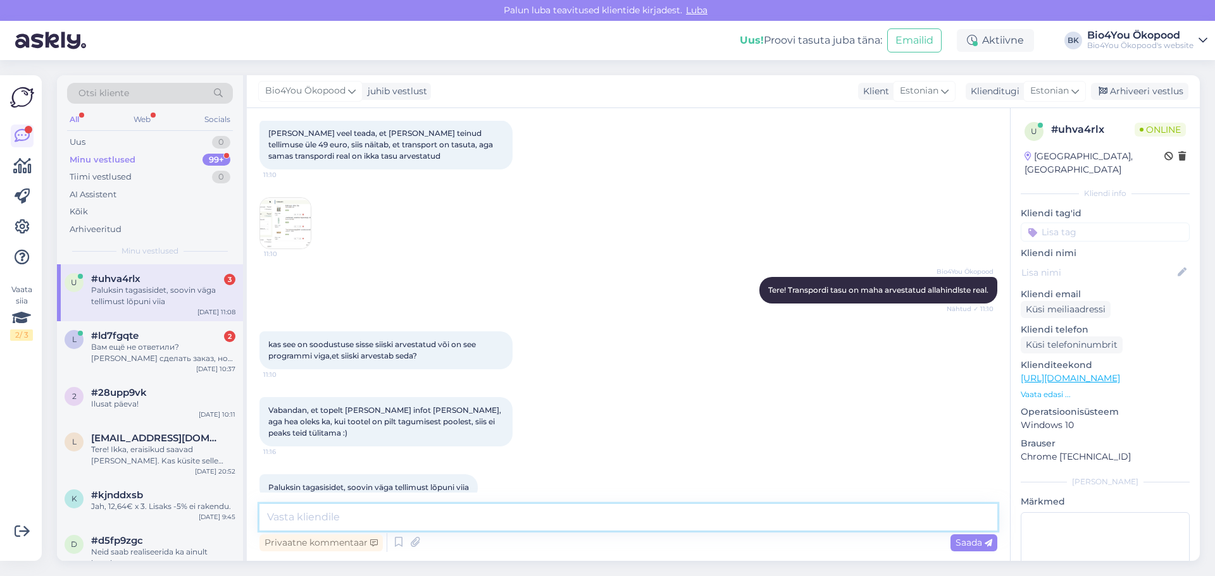
scroll to position [395, 0]
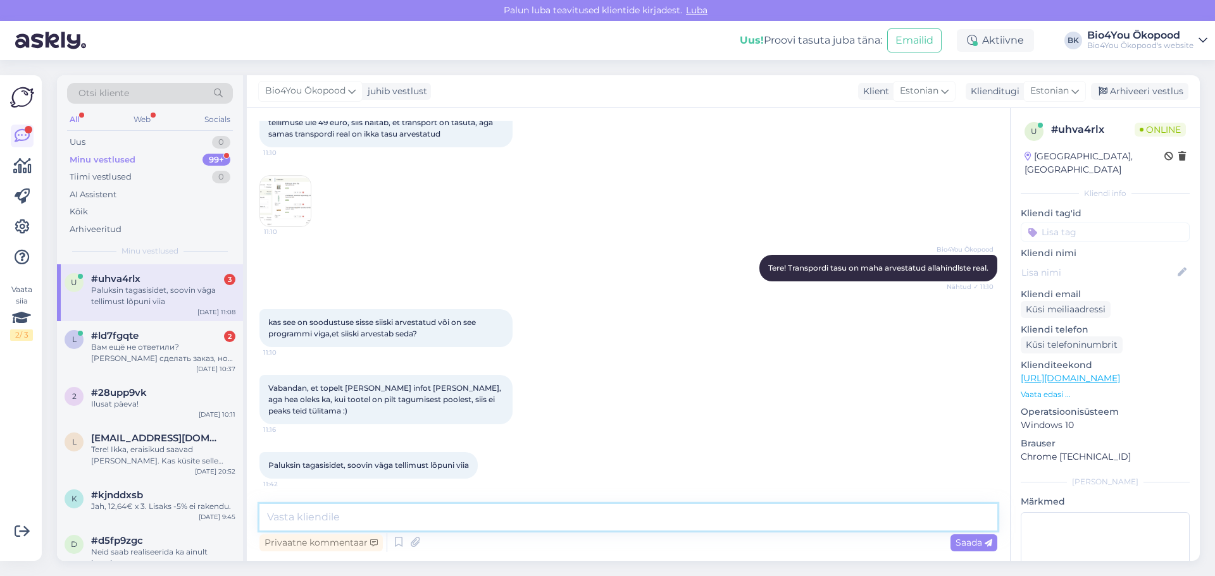
click at [417, 525] on textarea at bounding box center [628, 517] width 738 height 27
click at [866, 518] on textarea "Kontrollisin üle ning tootel seda infot peal ei ole, lisaks on seal kogu tekst …" at bounding box center [628, 517] width 738 height 27
type textarea "Kontrollisin üle ning tootel seda infot peal ei ole, lisaks on seal kogu tekst …"
click at [978, 543] on span "Saada" at bounding box center [974, 542] width 37 height 11
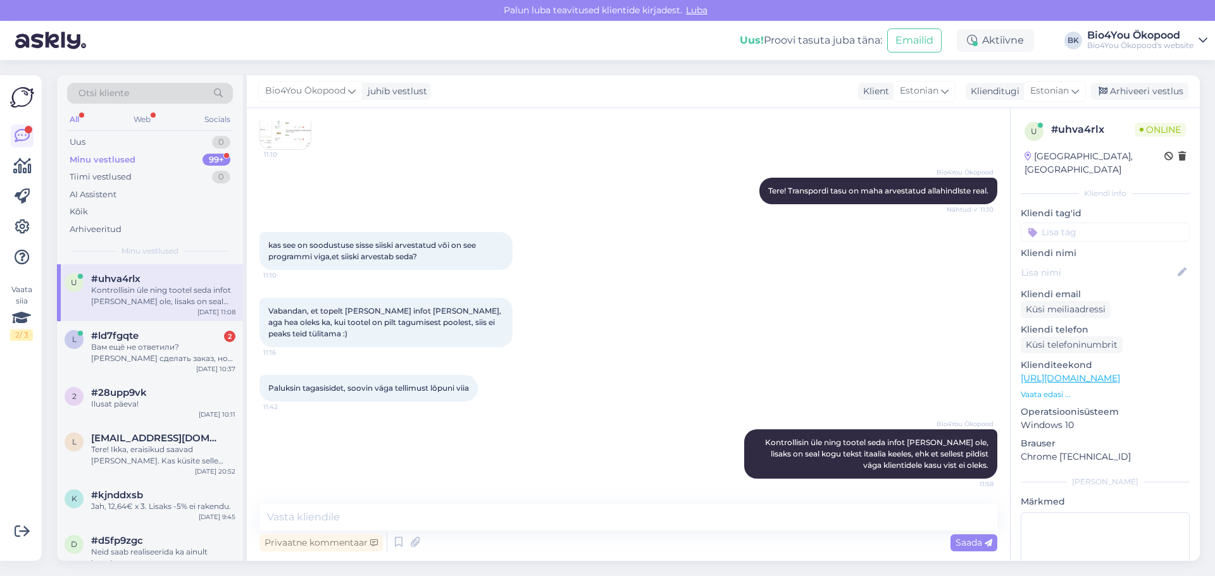
drag, startPoint x: 142, startPoint y: 354, endPoint x: 189, endPoint y: 271, distance: 95.2
click at [142, 354] on div "Вам ещё не ответили? Хочу сделать заказ, но нуждаюсь в этом уточнении." at bounding box center [163, 353] width 144 height 23
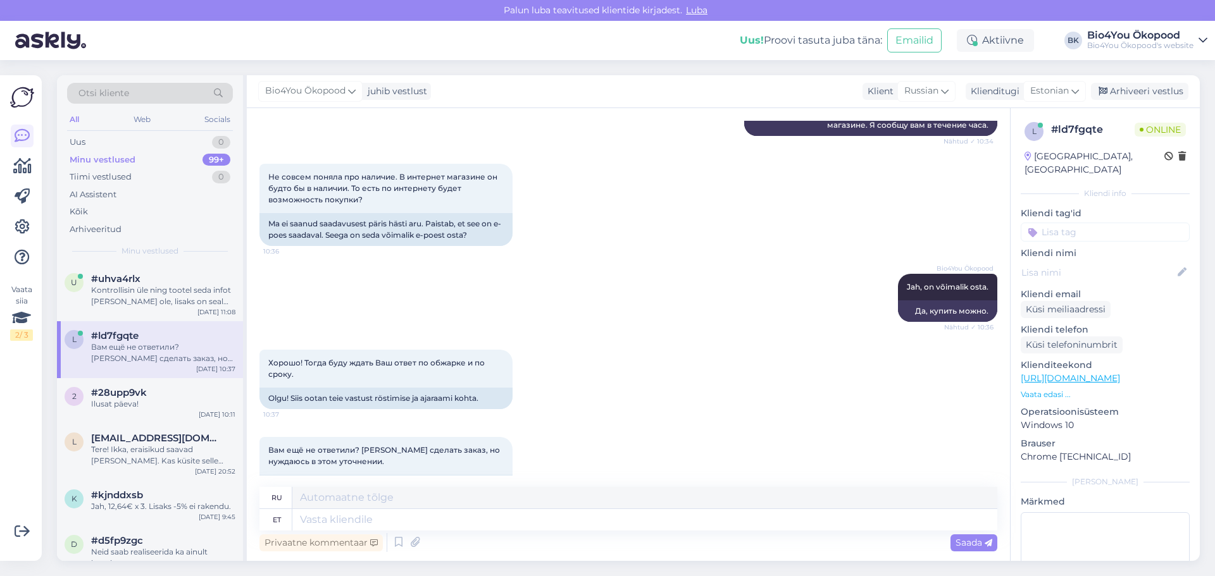
scroll to position [507, 0]
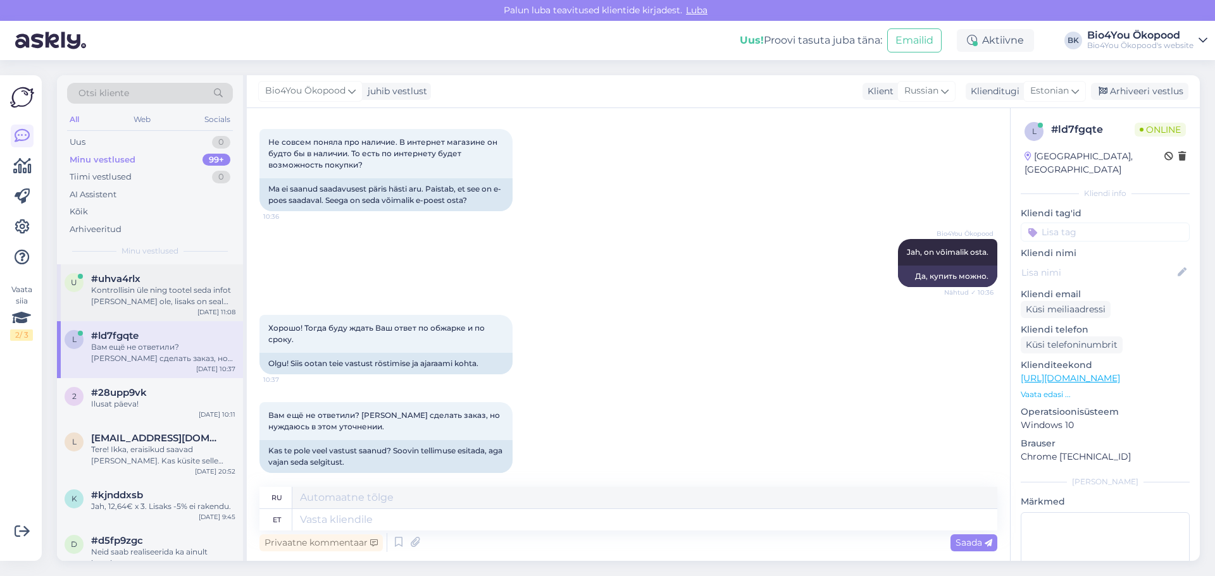
click at [121, 299] on div "Kontrollisin üle ning tootel seda infot peal ei ole, lisaks on seal kogu tekst …" at bounding box center [163, 296] width 144 height 23
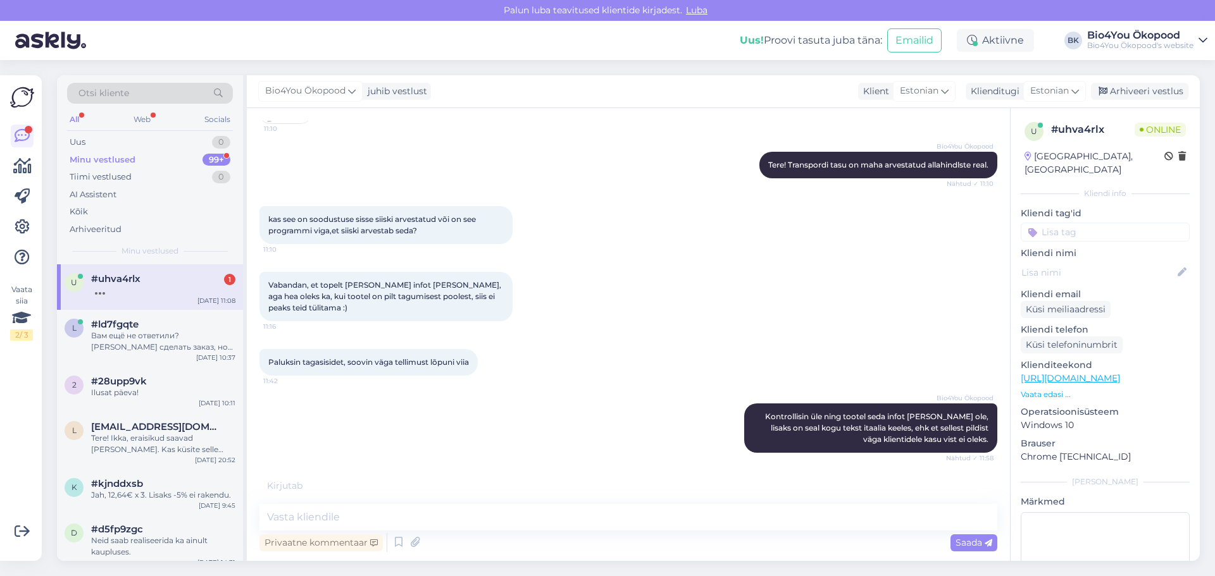
scroll to position [551, 0]
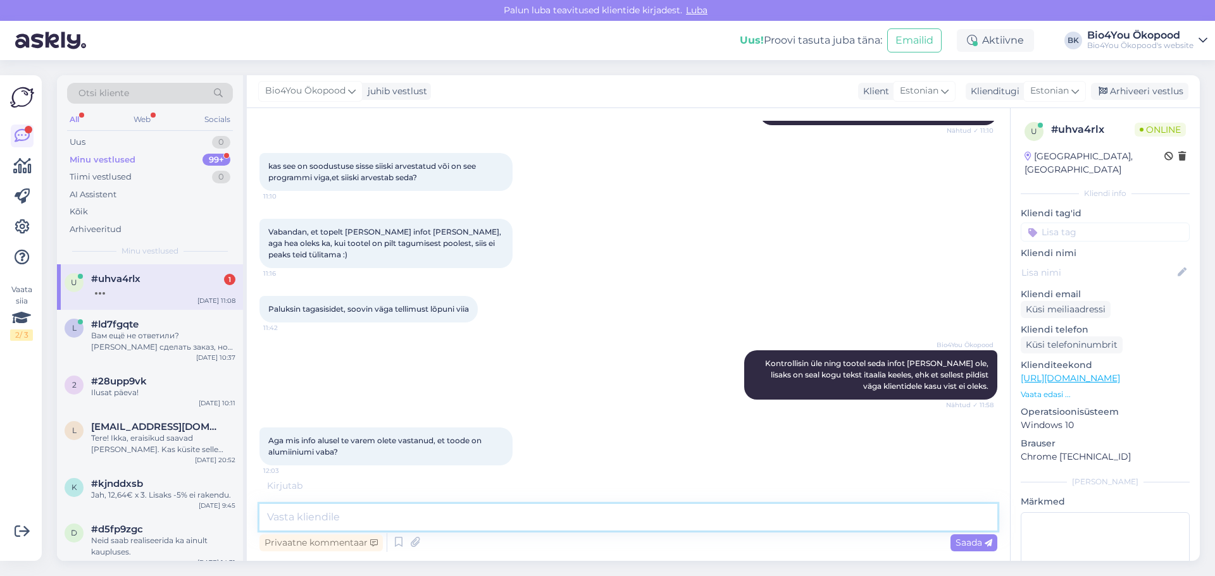
click at [578, 513] on textarea at bounding box center [628, 517] width 738 height 27
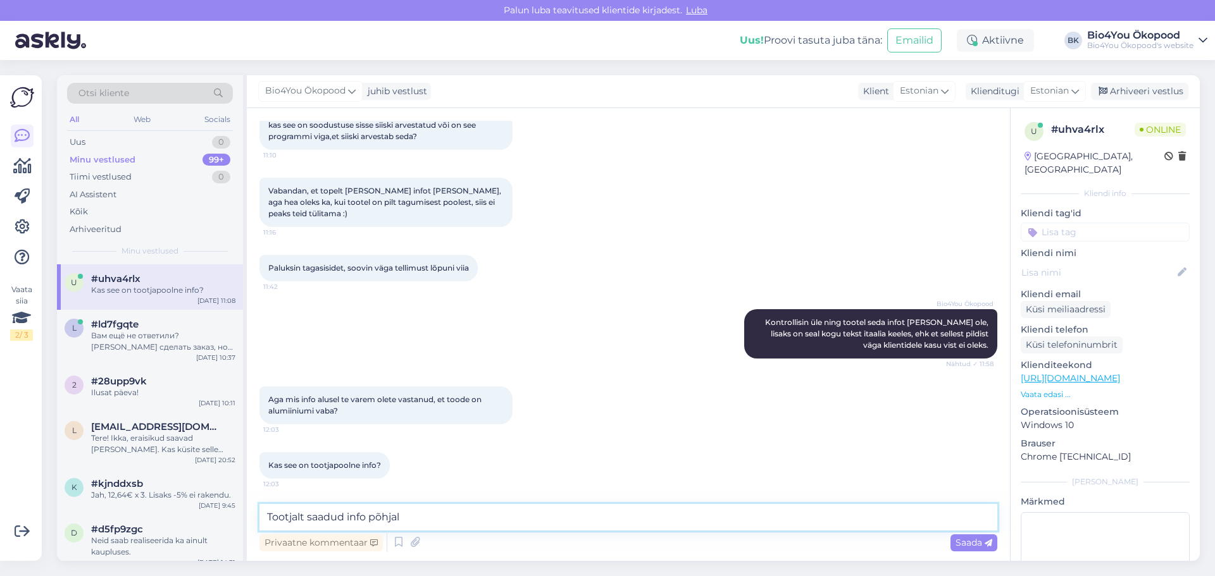
type textarea "Tootjalt saadud info põhjal."
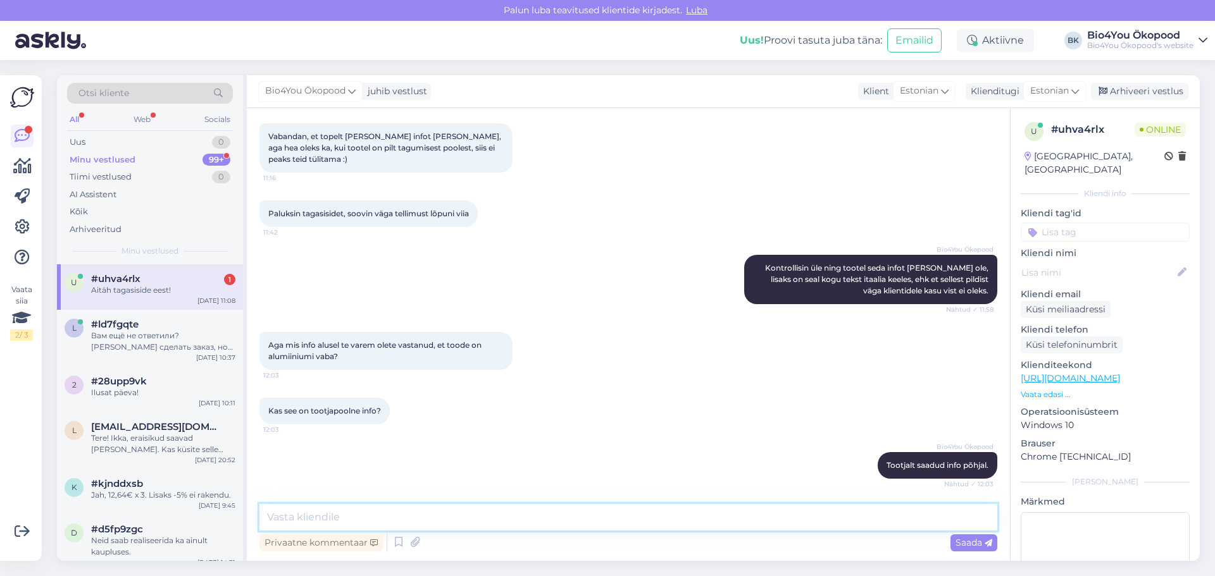
scroll to position [701, 0]
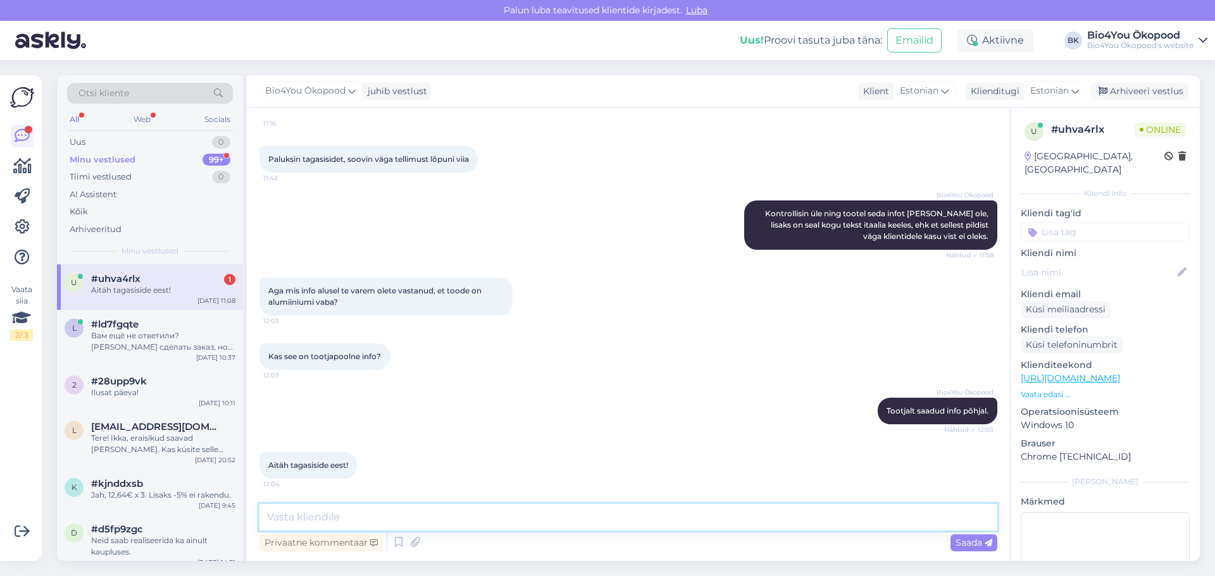
click at [411, 521] on textarea at bounding box center [628, 517] width 738 height 27
type textarea "Ilusat päeva jätku!"
click at [973, 543] on span "Saada" at bounding box center [974, 542] width 37 height 11
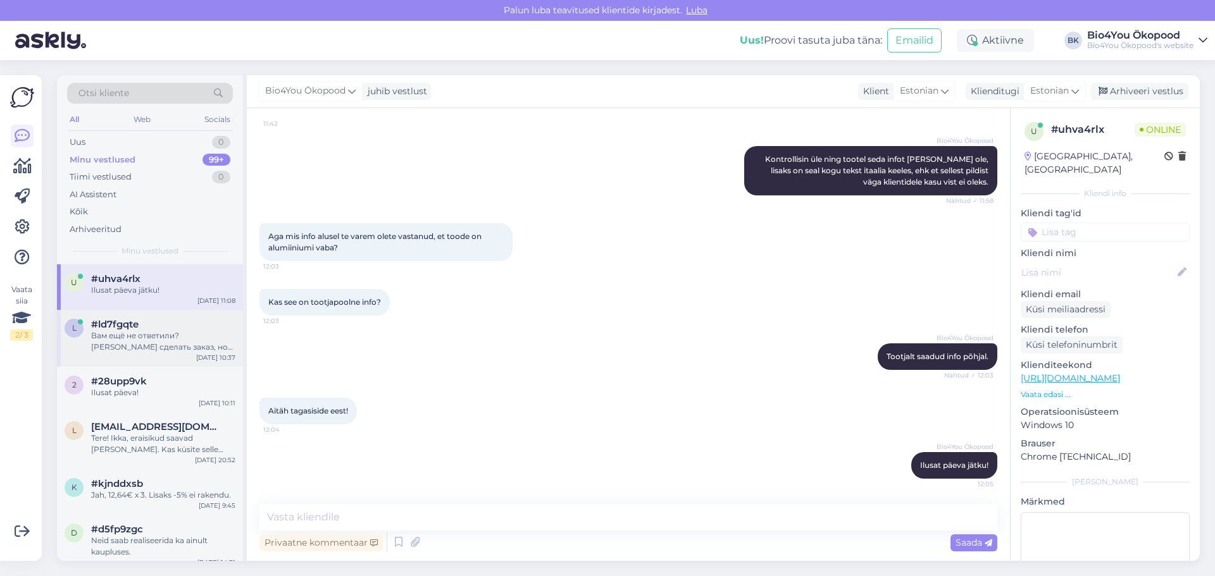
click at [143, 328] on div "#ld7fgqte" at bounding box center [163, 324] width 144 height 11
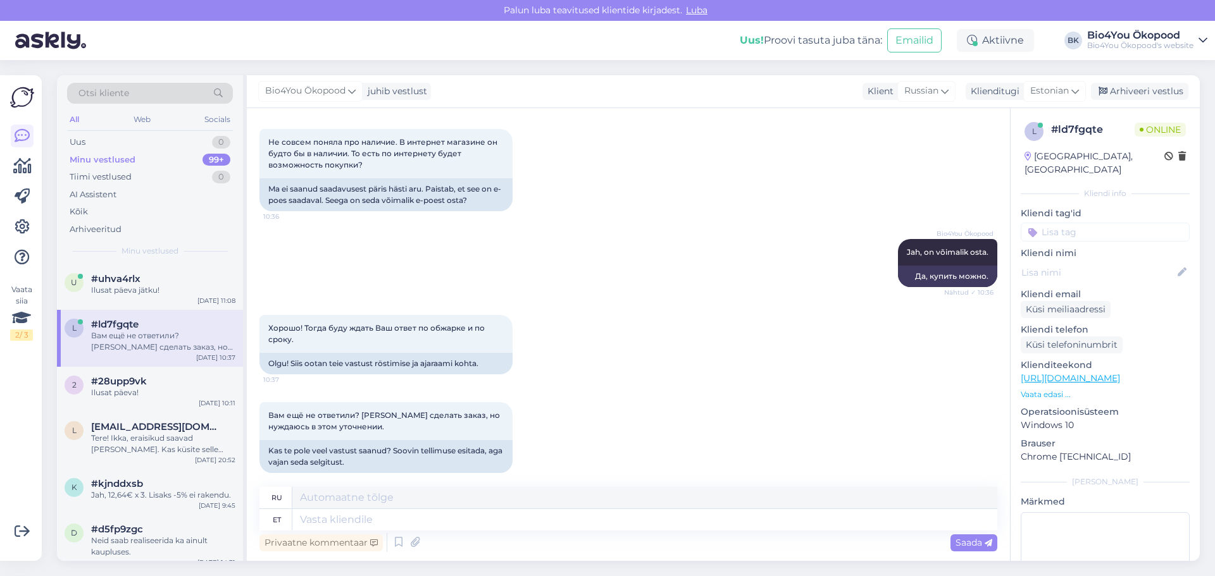
click at [547, 536] on div "Privaatne kommentaar Saada" at bounding box center [628, 543] width 738 height 24
click at [549, 527] on textarea at bounding box center [644, 520] width 705 height 22
type textarea "To"
type textarea "К"
type textarea "Toote"
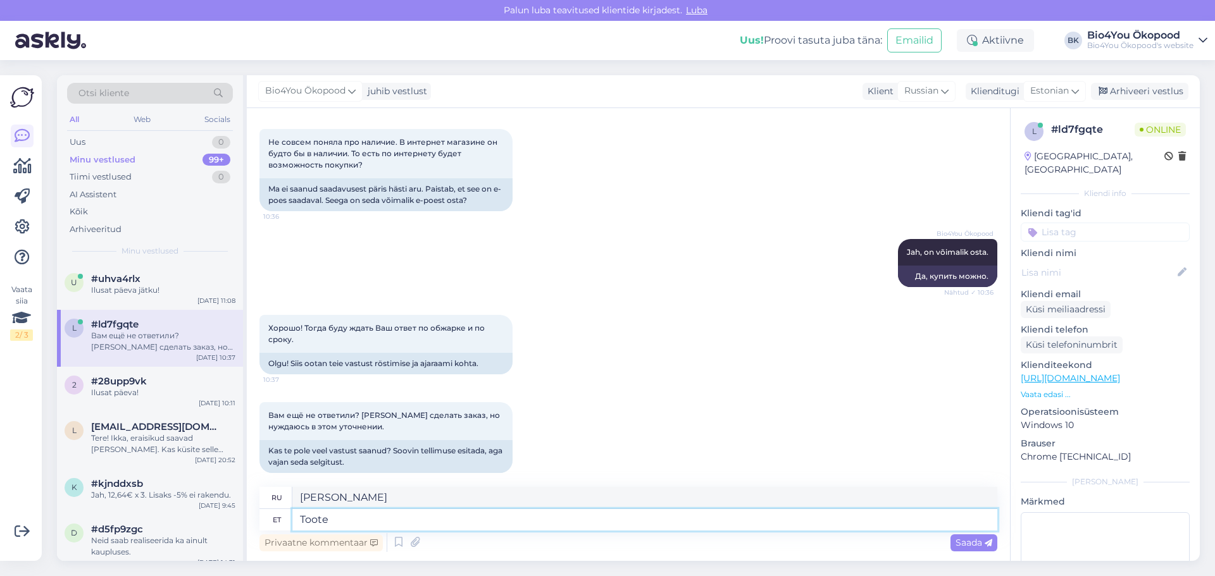
type textarea "Продукт"
type textarea "Toote peal o"
type textarea "О продукте"
type textarea "Toote peal o n"
type textarea "О продукте o"
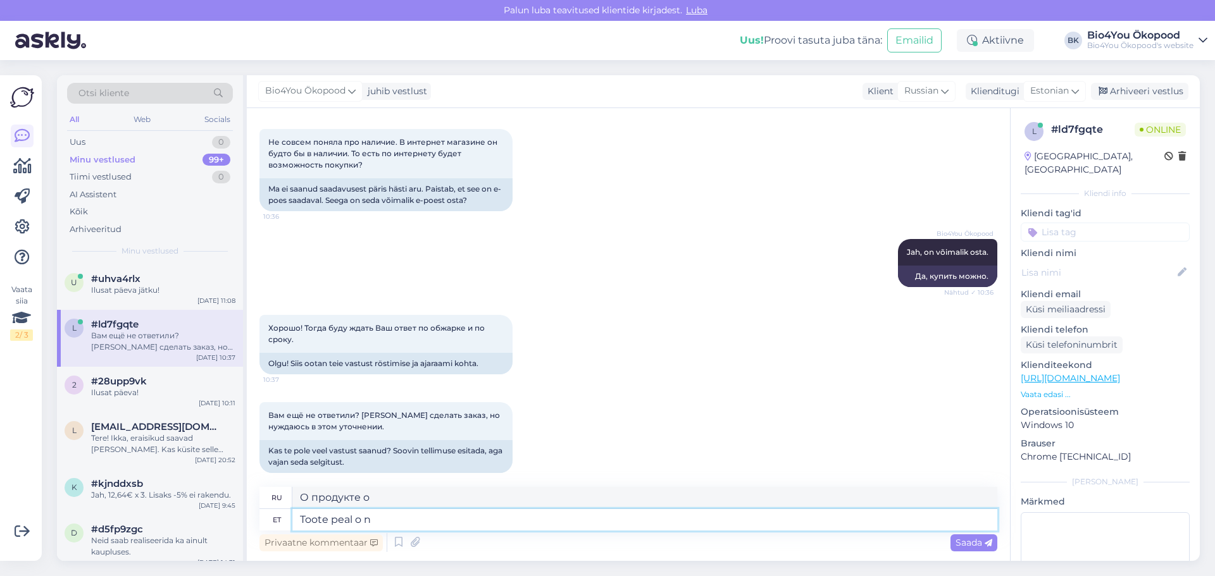
type textarea "Toote peal o n k"
type textarea "Продукт имеет"
type textarea "Toote peal o n kirjas ni"
type textarea "На изделии написано:"
type textarea "Toote peal o n kirjas nii:"
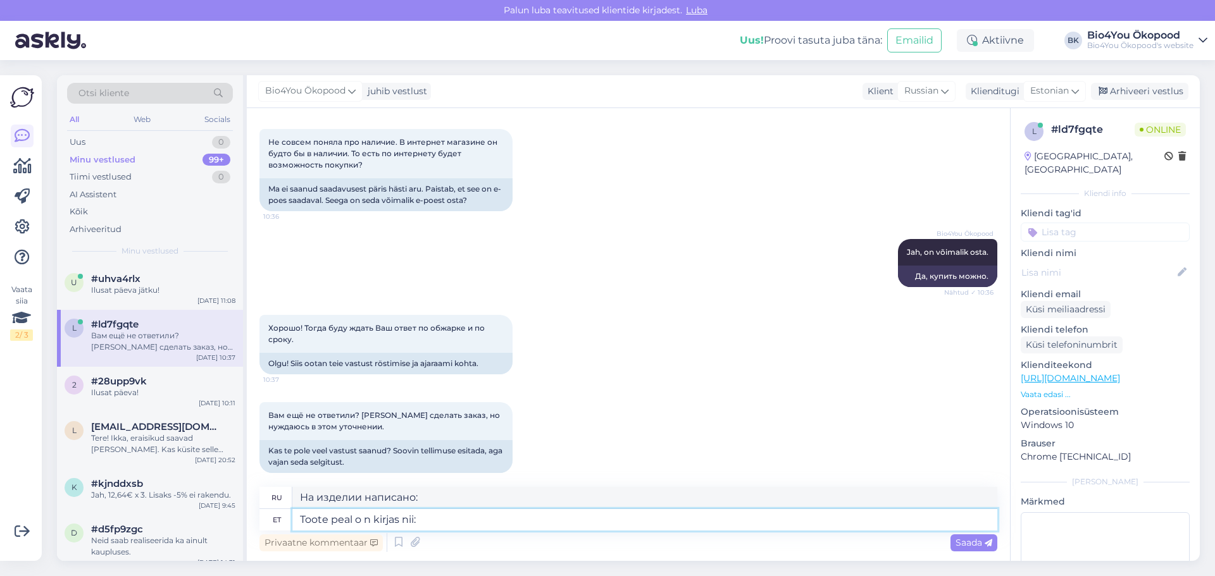
type textarea "В описании продукта указано следующее:"
type textarea "Toote peal o n kirjas nii: """
type textarea "В описании продукта указано: """
type textarea "Toote peal o n kirjas nii: "Made from ""
type textarea "На изделии написано: «Сделано из»"
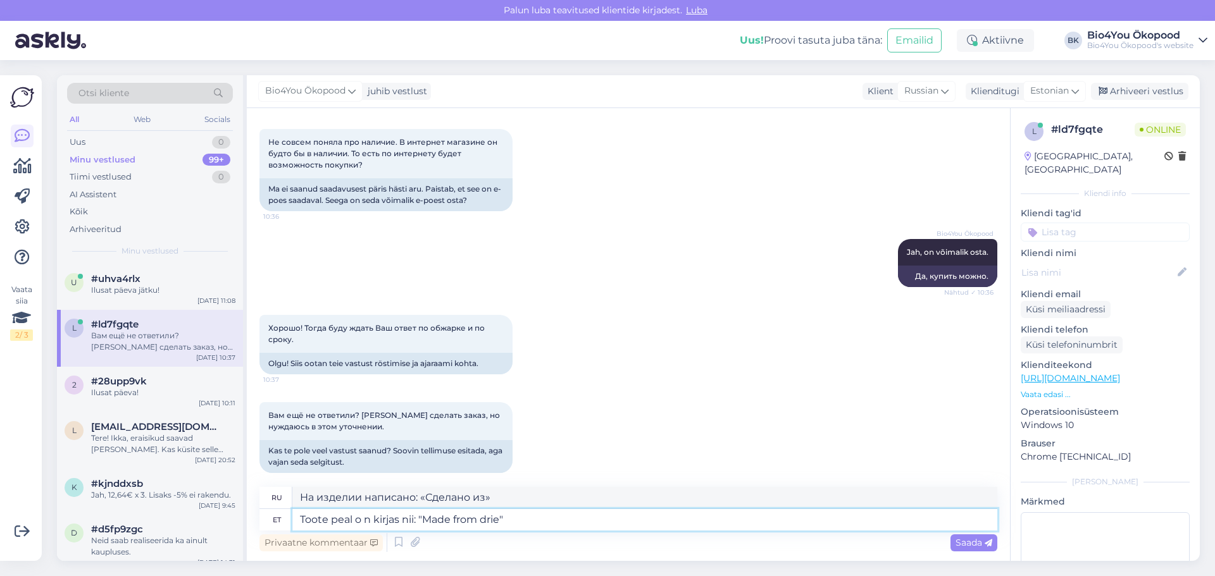
type textarea "Toote peal o n kirjas nii: "Made from dried""
type textarea "На изделии написано: «Сделано из сушеного»."
type textarea "Toote peal o n kirjas nii: "Made from dried, r""
type textarea "На изделии написано: «Изготовлено из высушенного...»"
type textarea "Toote peal o n kirjas nii: "Made from dried, roasted""
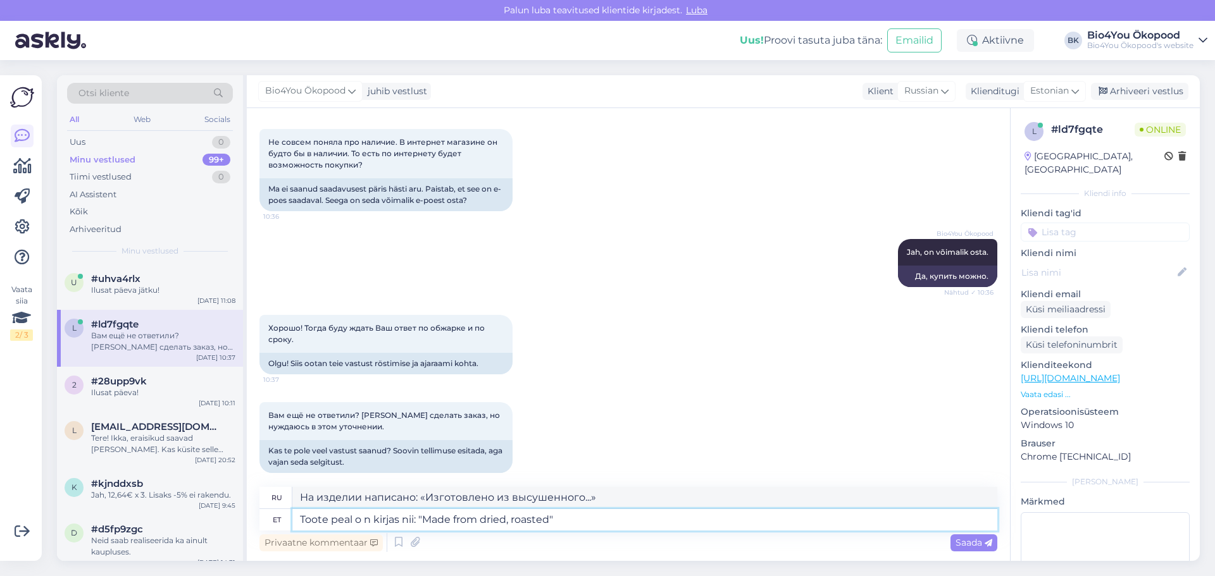
type textarea "На продукте указано: «Изготовлено из сушеного, обжаренного»"
type textarea "Toote peal o n kirjas nii: "Made from dried, roasted pods of ""
type textarea "На продукте указано: «Изготовлено из сушеных, обжаренных стручков»."
type textarea "Toote peal o n kirjas nii: "Made from dried, roasted pods of the carob tree""
type textarea "На продукте указано: «Изготовлено из высушенных, обжаренных стручков рожкового …"
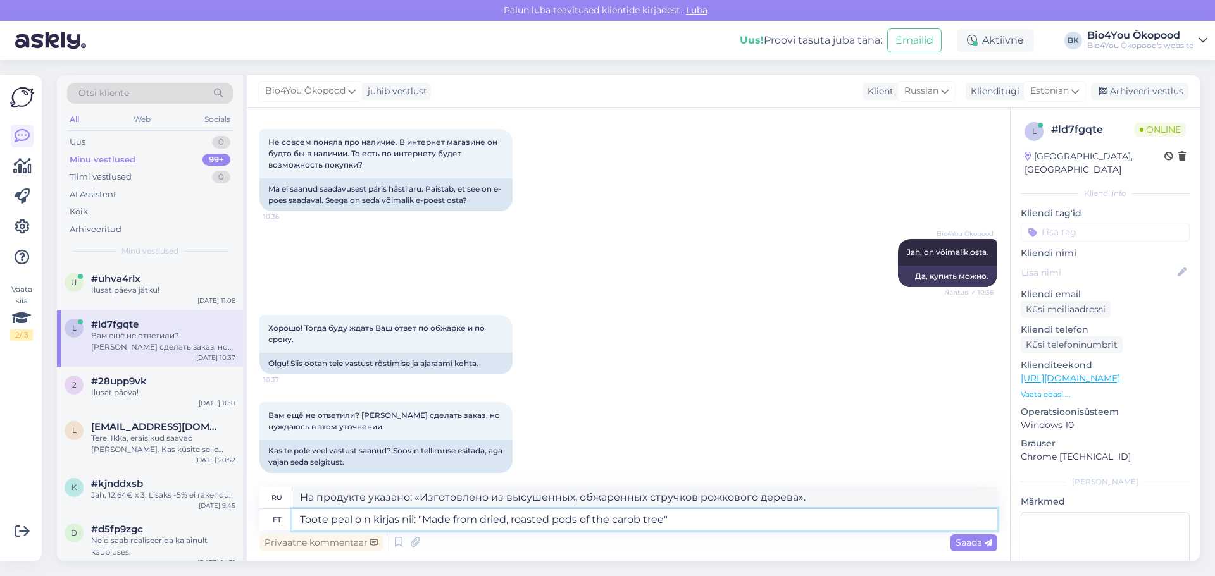
type textarea "Toote peal o n kirjas nii: "Made from dried, roasted pods of the carob tree.""
drag, startPoint x: 666, startPoint y: 520, endPoint x: 745, endPoint y: 532, distance: 80.0
click at [574, 518] on textarea "Toote peal o n kirjas nii: "Made from dried, roasted pods of the carob tree."" at bounding box center [644, 520] width 705 height 22
type textarea "На продукте указано: «Изготовлено из высушенных, обжаренных стручков рожкового …"
drag, startPoint x: 756, startPoint y: 525, endPoint x: 700, endPoint y: 525, distance: 55.7
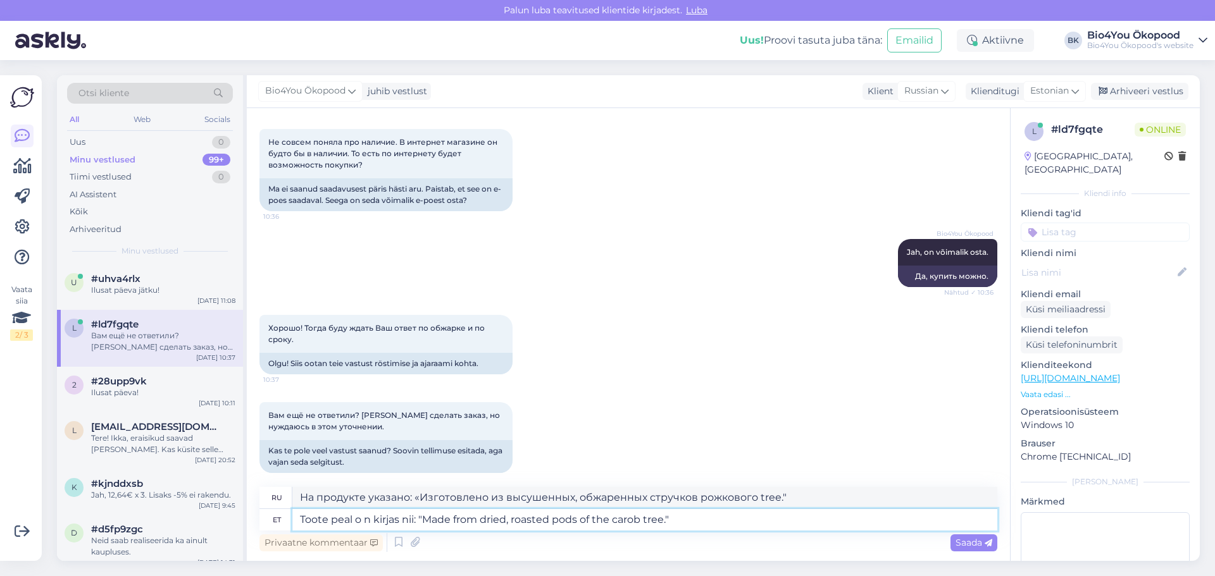
click at [755, 525] on textarea "Toote peal o n kirjas nii: "Made from dried, roasted pods of the carob tree."" at bounding box center [644, 520] width 705 height 22
drag, startPoint x: 666, startPoint y: 522, endPoint x: 623, endPoint y: 512, distance: 44.2
click at [623, 512] on textarea "Toote peal o n kirjas nii: "Made from dried, roasted pods of the carob tree."" at bounding box center [644, 520] width 705 height 22
type textarea "Toote peal o n kirjas nii: "Made from dried, roasted pods of the carob tree.""
click at [725, 536] on div "Privaatne kommentaar Saada" at bounding box center [628, 543] width 738 height 24
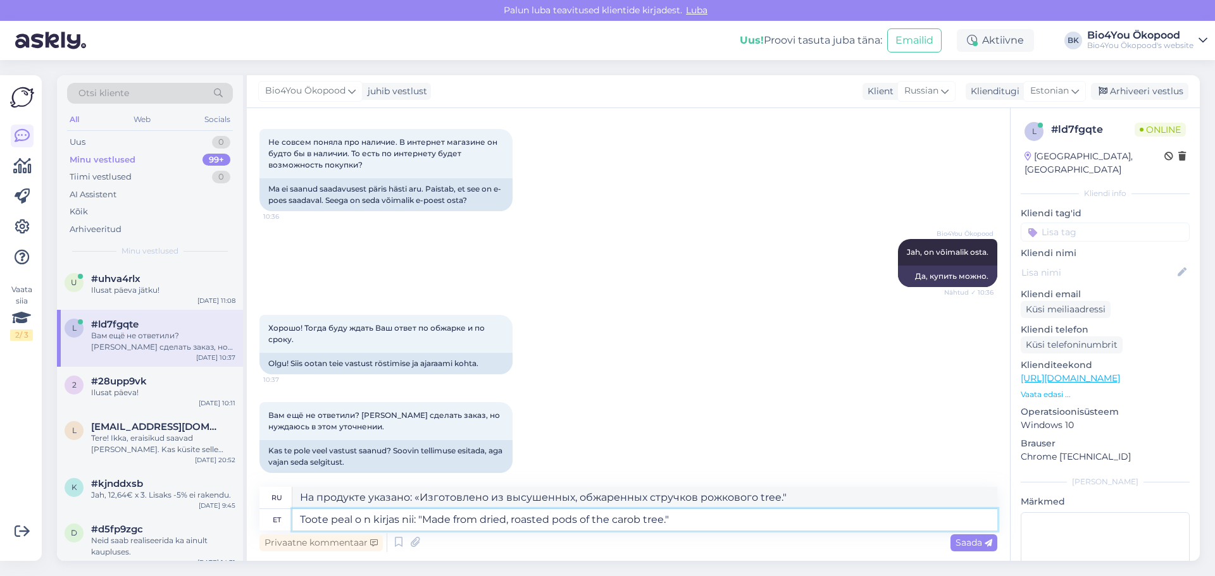
drag, startPoint x: 667, startPoint y: 521, endPoint x: 423, endPoint y: 526, distance: 243.7
click at [423, 526] on textarea "Toote peal o n kirjas nii: "Made from dried, roasted pods of the carob tree."" at bounding box center [644, 520] width 705 height 22
click at [704, 531] on div "Privaatne kommentaar Saada" at bounding box center [628, 543] width 738 height 24
drag, startPoint x: 686, startPoint y: 520, endPoint x: 418, endPoint y: 512, distance: 267.8
click at [418, 512] on textarea "Toote peal o n kirjas nii: "Made from dried, roasted pods of the carob tree."" at bounding box center [644, 520] width 705 height 22
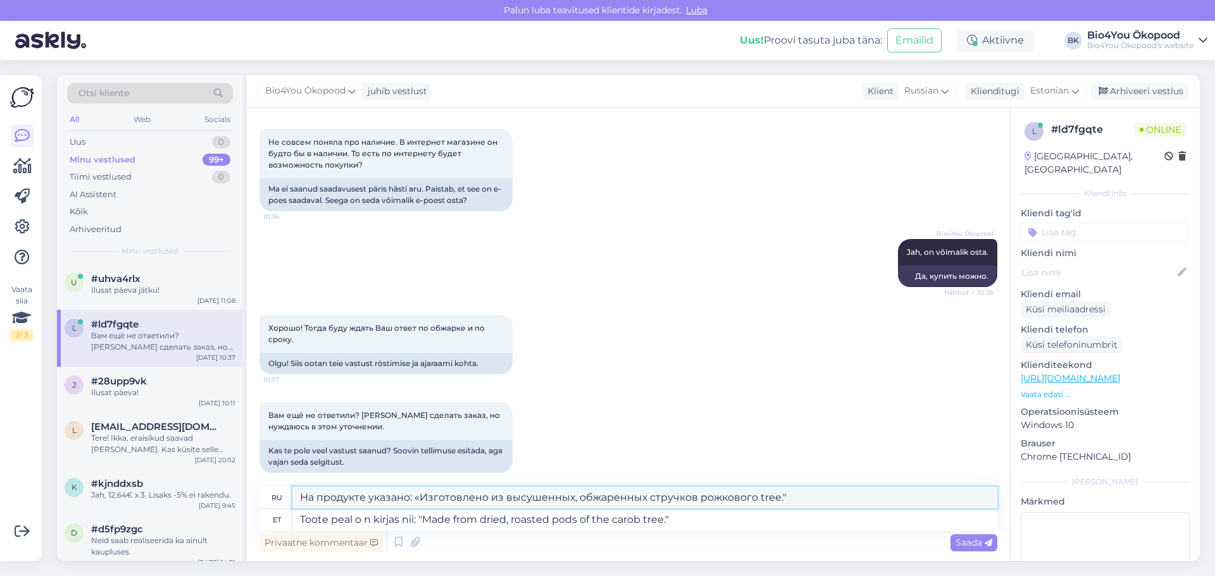
drag, startPoint x: 794, startPoint y: 494, endPoint x: 416, endPoint y: 469, distance: 378.0
click at [416, 469] on div "Vestlus algas Sep 8 2025 Здравствуйте! Вопрос по продукту Kaarobipulber, 200g T…" at bounding box center [628, 334] width 763 height 453
paste textarea ""Made from dried, roasted pods of the carob"
drag, startPoint x: 414, startPoint y: 497, endPoint x: 295, endPoint y: 486, distance: 119.5
click at [295, 486] on div "Vestlus algas Sep 8 2025 Здравствуйте! Вопрос по продукту Kaarobipulber, 200g T…" at bounding box center [628, 334] width 763 height 453
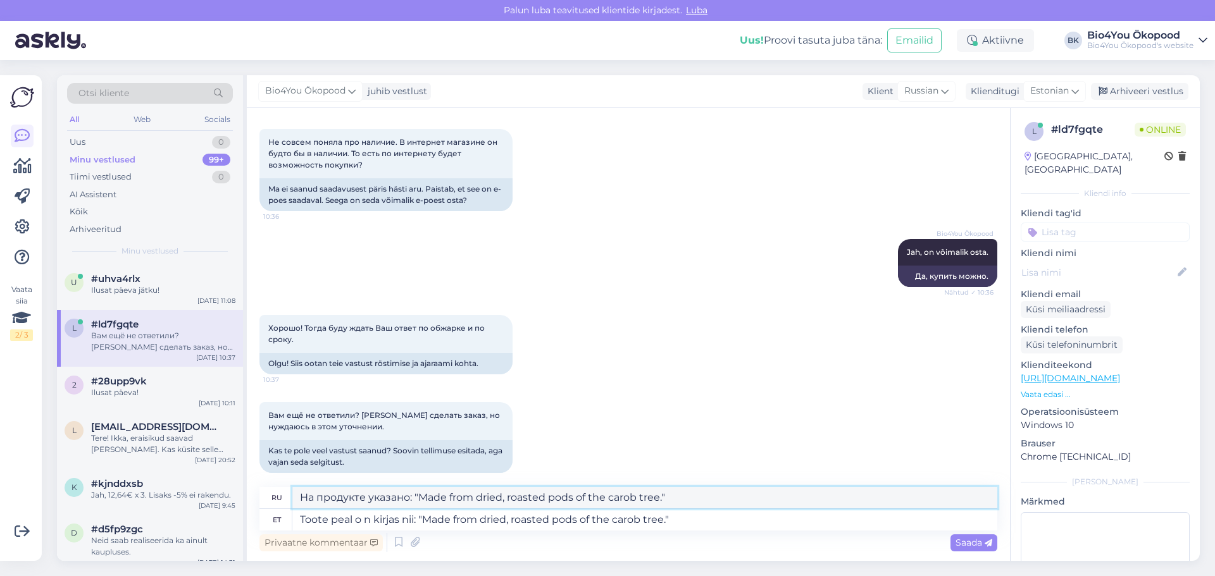
type textarea "На продукте указано: "Made from dried, roasted pods of the carob tree.""
click at [716, 521] on textarea "Toote peal o n kirjas nii: "Made from dried, roasted pods of the carob tree."" at bounding box center [644, 520] width 705 height 22
click at [966, 544] on span "Saada" at bounding box center [974, 542] width 37 height 11
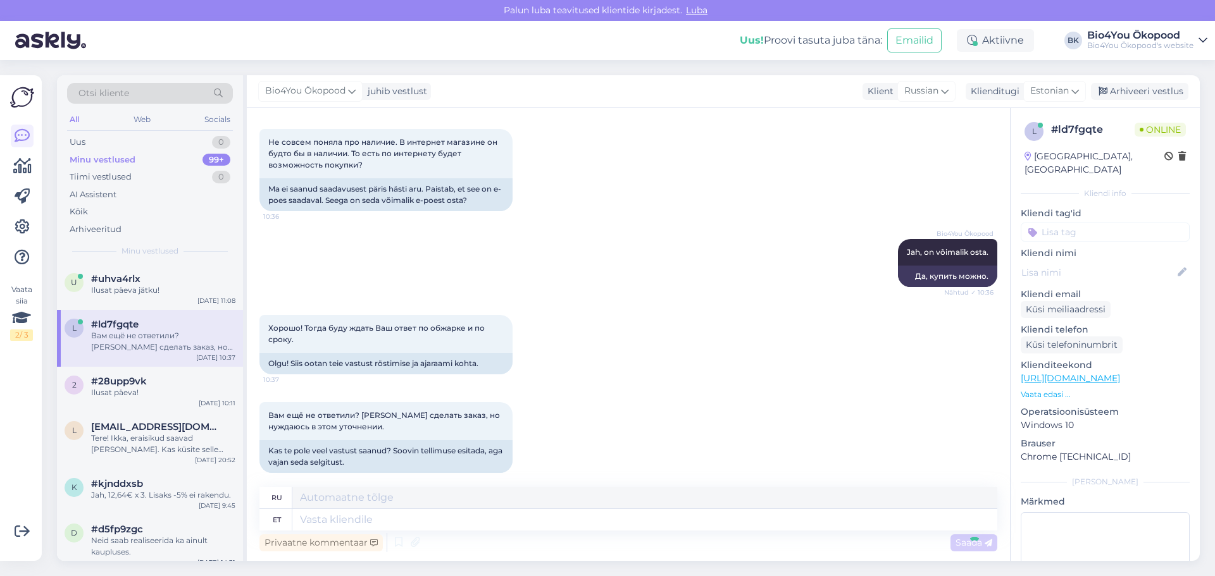
scroll to position [606, 0]
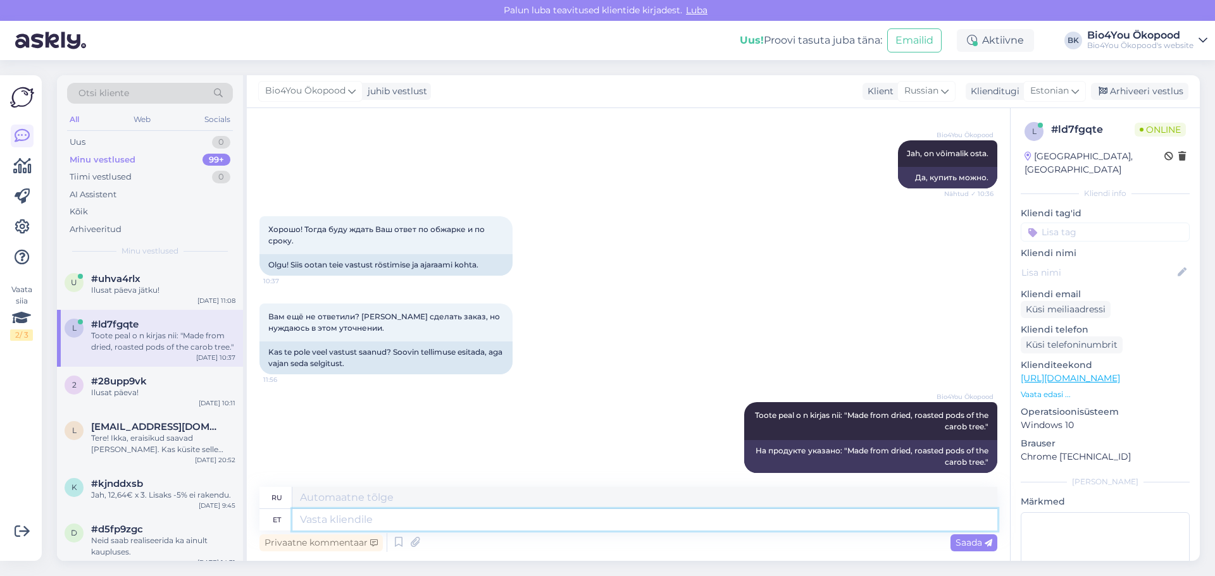
click at [358, 524] on textarea at bounding box center [644, 520] width 705 height 22
type textarea "Ehk"
type textarea "Может быть"
type textarea "Ehk et"
type textarea "Может быть, это"
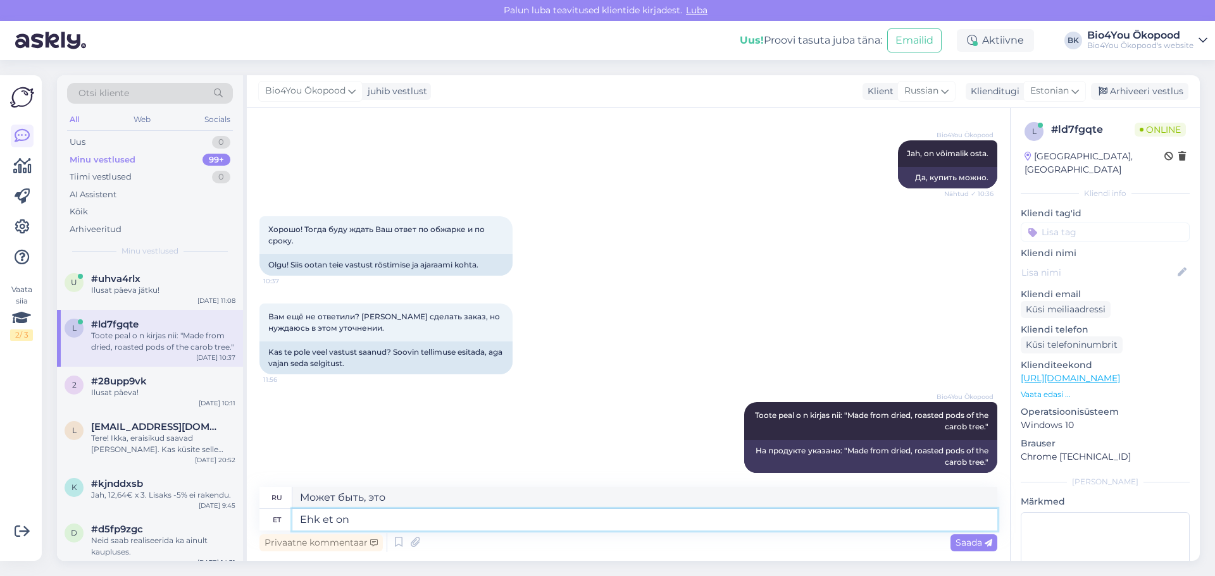
type textarea "Ehk et on"
type textarea "Может быть так и есть."
type textarea "Ehk et on rõstitud"
type textarea "Может быть, это подстроено."
type textarea "Ehk et on rõstitud."
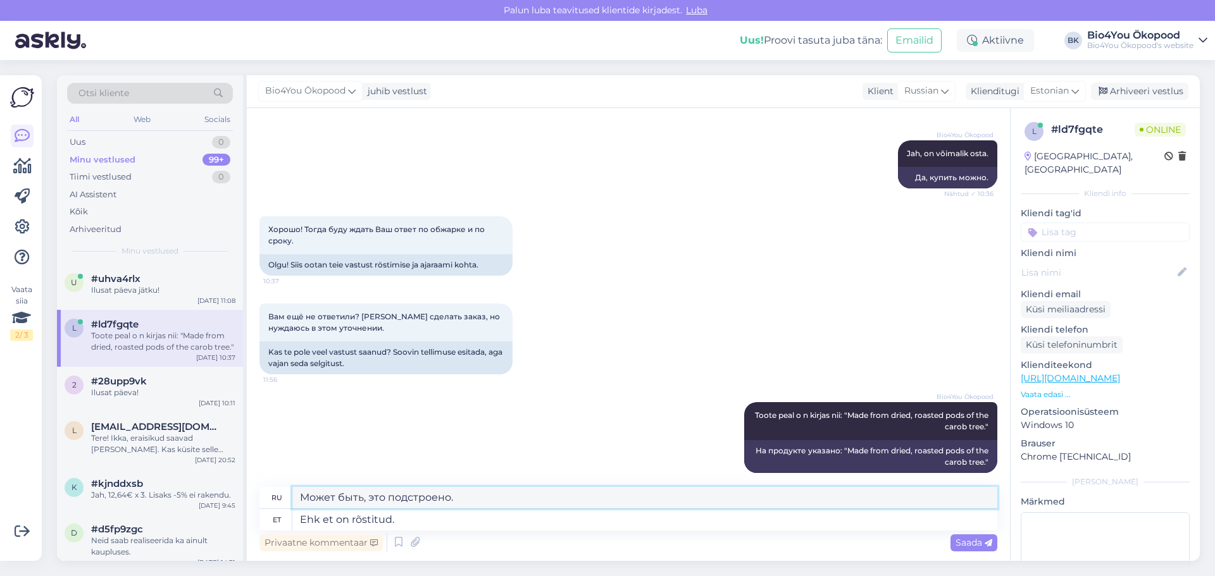
drag, startPoint x: 468, startPoint y: 495, endPoint x: 297, endPoint y: 506, distance: 171.2
click at [297, 506] on textarea "Может быть, это подстроено." at bounding box center [644, 498] width 705 height 22
type textarea "Может быть, он заржавел."
drag, startPoint x: 440, startPoint y: 498, endPoint x: 294, endPoint y: 508, distance: 147.2
click at [294, 508] on textarea "Может быть, он заржавел." at bounding box center [644, 498] width 705 height 22
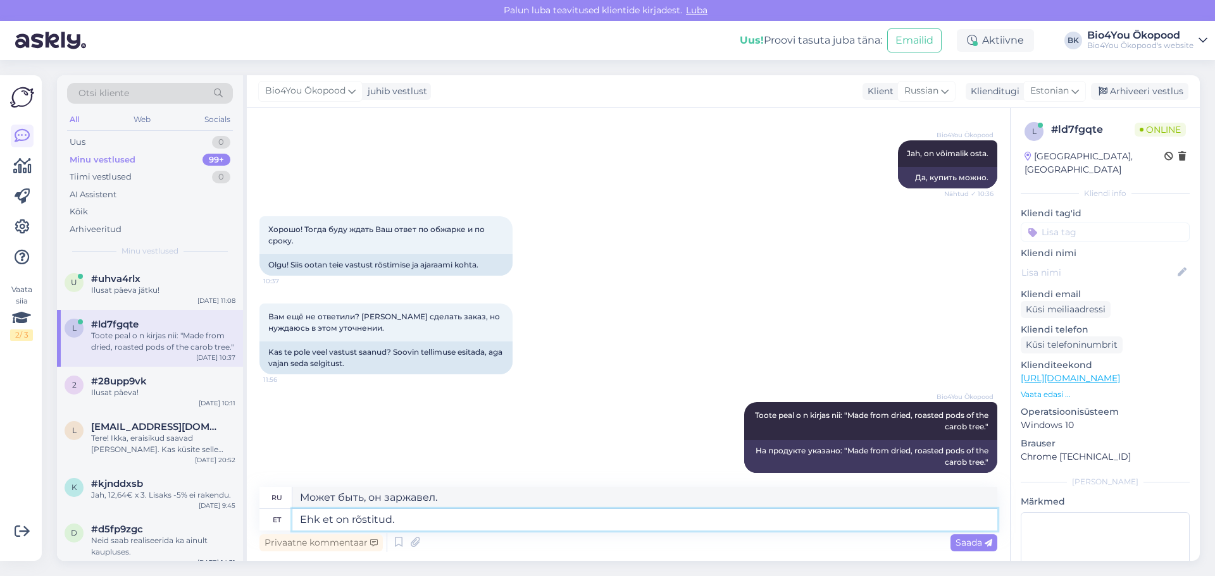
drag, startPoint x: 433, startPoint y: 523, endPoint x: 244, endPoint y: 510, distance: 189.0
click at [244, 510] on div "Otsi kliente All Web Socials Uus 0 Minu vestlused 99+ Tiimi vestlused 0 AI Assi…" at bounding box center [628, 318] width 1143 height 486
type textarea "Parim"
type textarea "Лучшее"
type textarea "Parim enne"
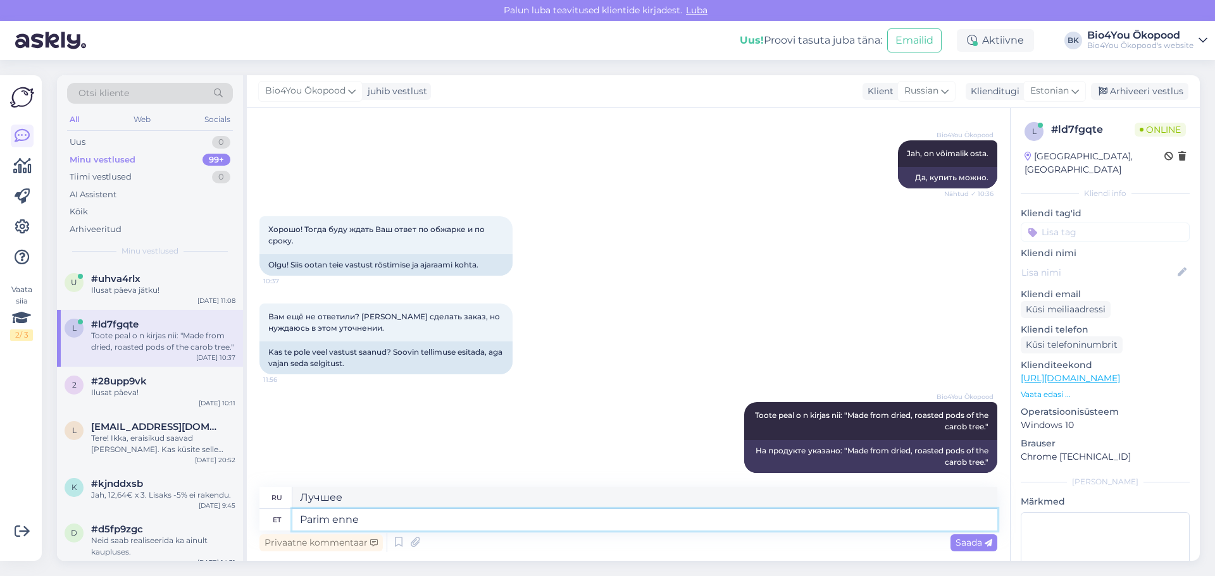
type textarea "Употребить до"
type textarea "Parim enne kuupäe"
type textarea "Годен до лунного дня"
type textarea "Parim enne kuupäev on:"
type textarea "Срок годности:"
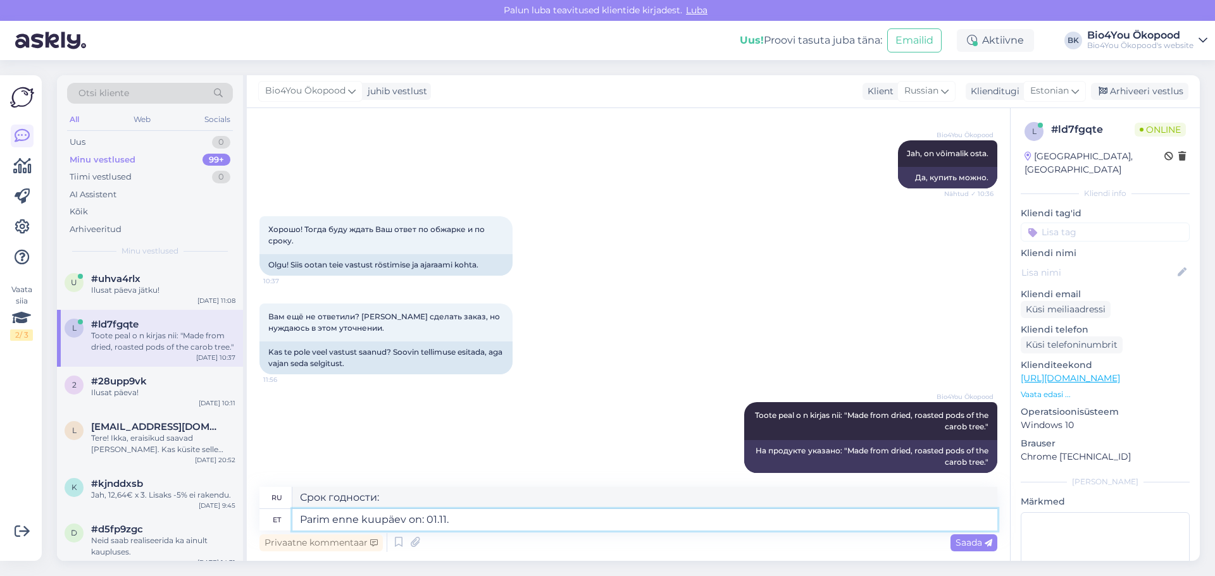
type textarea "Parim enne kuupäev on: 01.11.2"
type textarea "Годен до: 01.11.2"
type textarea "Parim enne kuupäev on: 01.11.2026"
type textarea "Годен до: 01.11.2026"
type textarea "Parim enne kuupäev on: 01.11.2026"
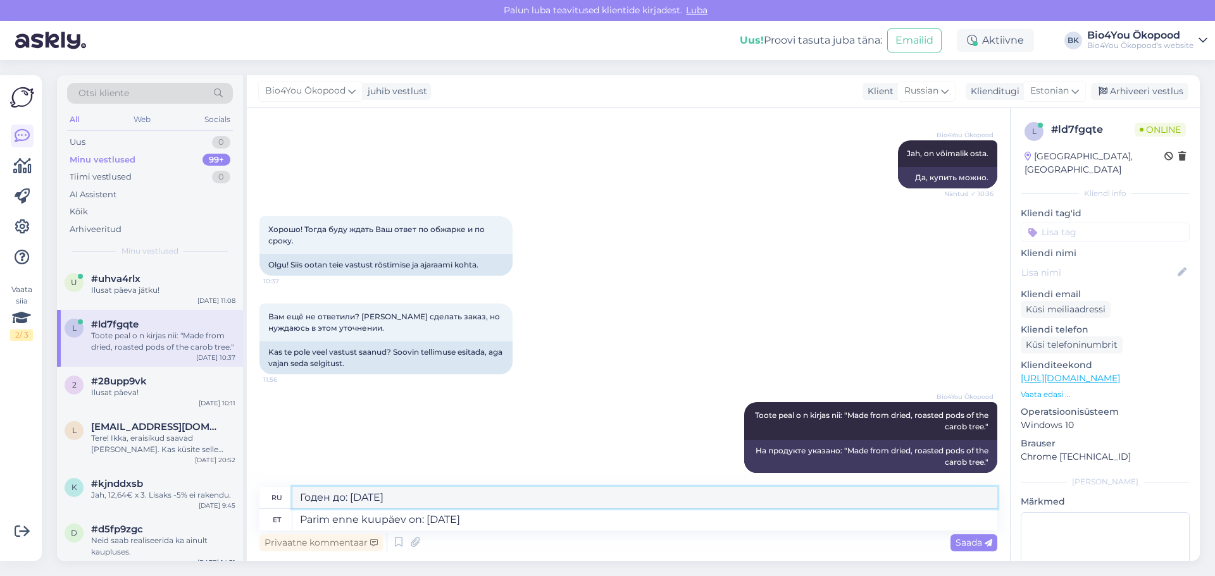
drag, startPoint x: 350, startPoint y: 494, endPoint x: 290, endPoint y: 491, distance: 60.2
click at [290, 491] on div "ru Годен до: 01.11.2026" at bounding box center [628, 498] width 738 height 22
click at [559, 531] on div "Privaatne kommentaar Saada" at bounding box center [628, 543] width 738 height 24
click at [966, 537] on div "Saada" at bounding box center [973, 543] width 47 height 17
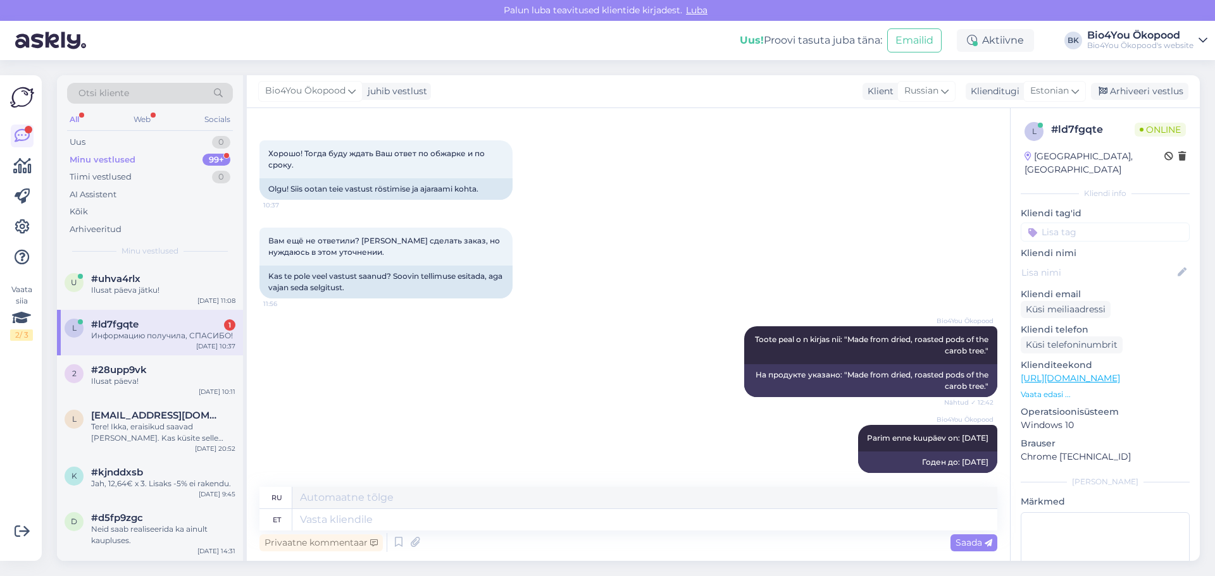
scroll to position [757, 0]
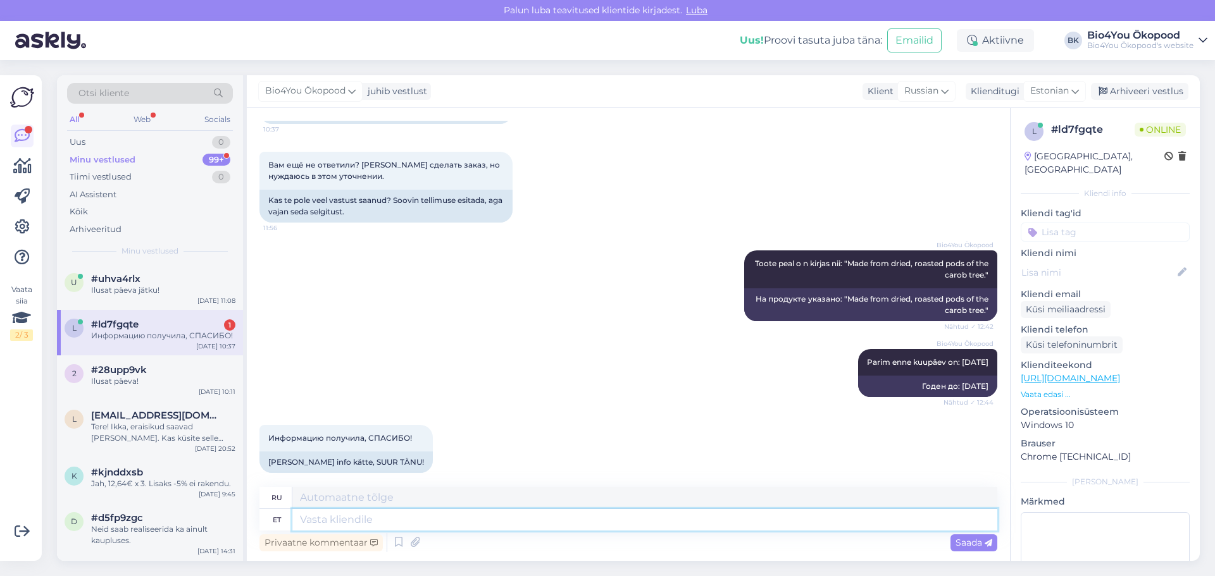
click at [356, 517] on textarea at bounding box center [644, 520] width 705 height 22
type textarea "Ilusat"
type textarea "Красивый"
type textarea "Ilusat päeva!"
type textarea "Хорошего дня!"
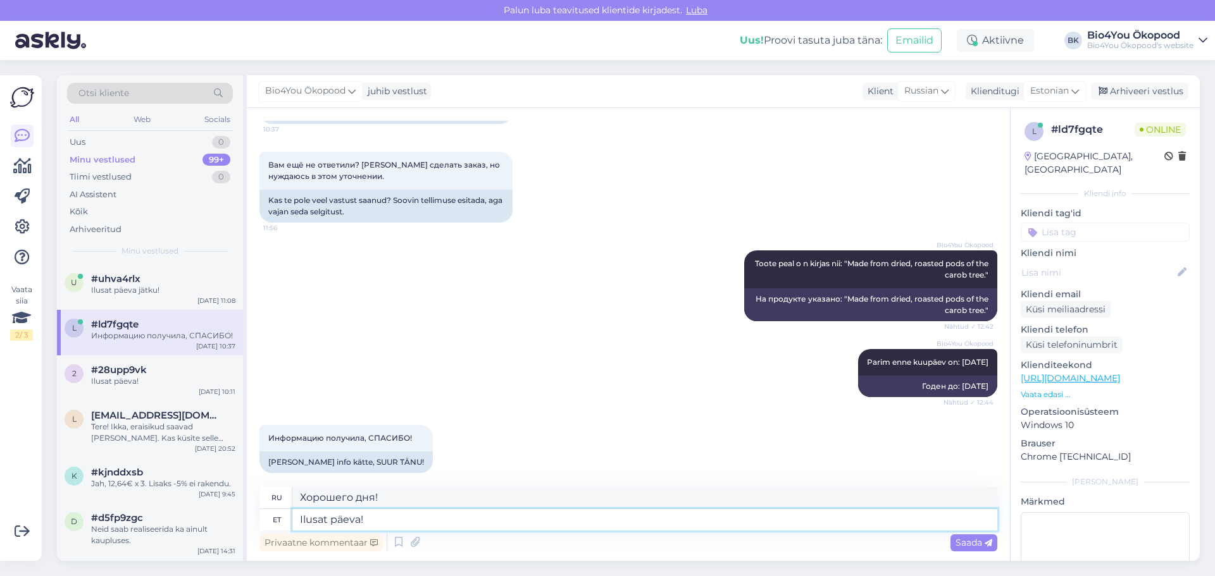
type textarea "Ilusat päeva!"
drag, startPoint x: 402, startPoint y: 499, endPoint x: 263, endPoint y: 489, distance: 139.6
click at [263, 489] on div "ru Хорошего дня!" at bounding box center [628, 498] width 738 height 22
click at [977, 542] on span "Saada" at bounding box center [974, 542] width 37 height 11
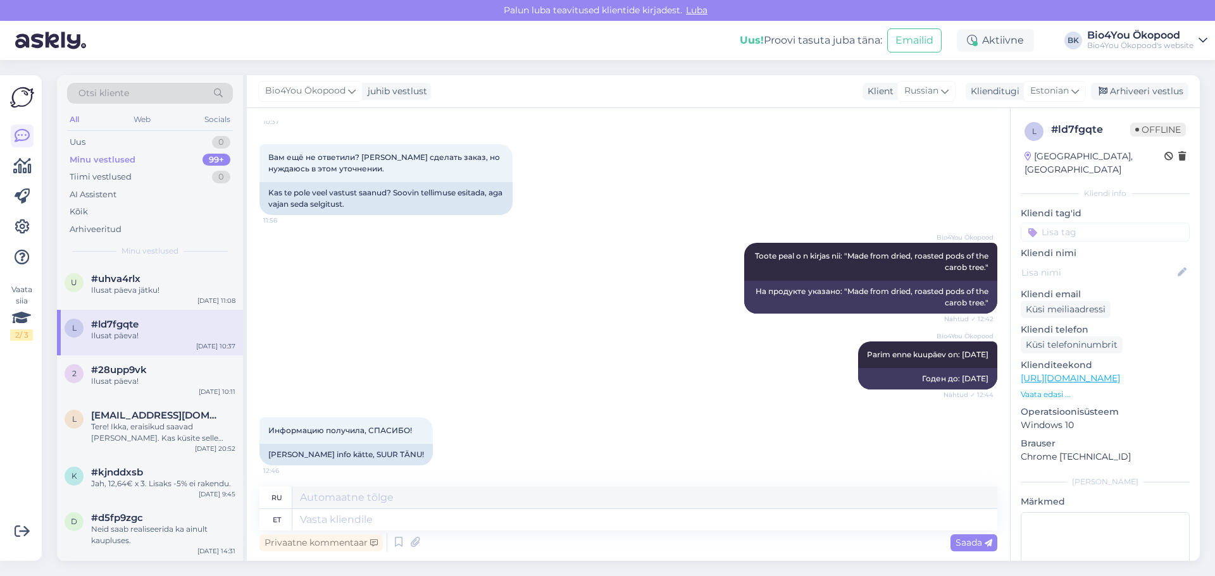
scroll to position [833, 0]
